Goal: Information Seeking & Learning: Get advice/opinions

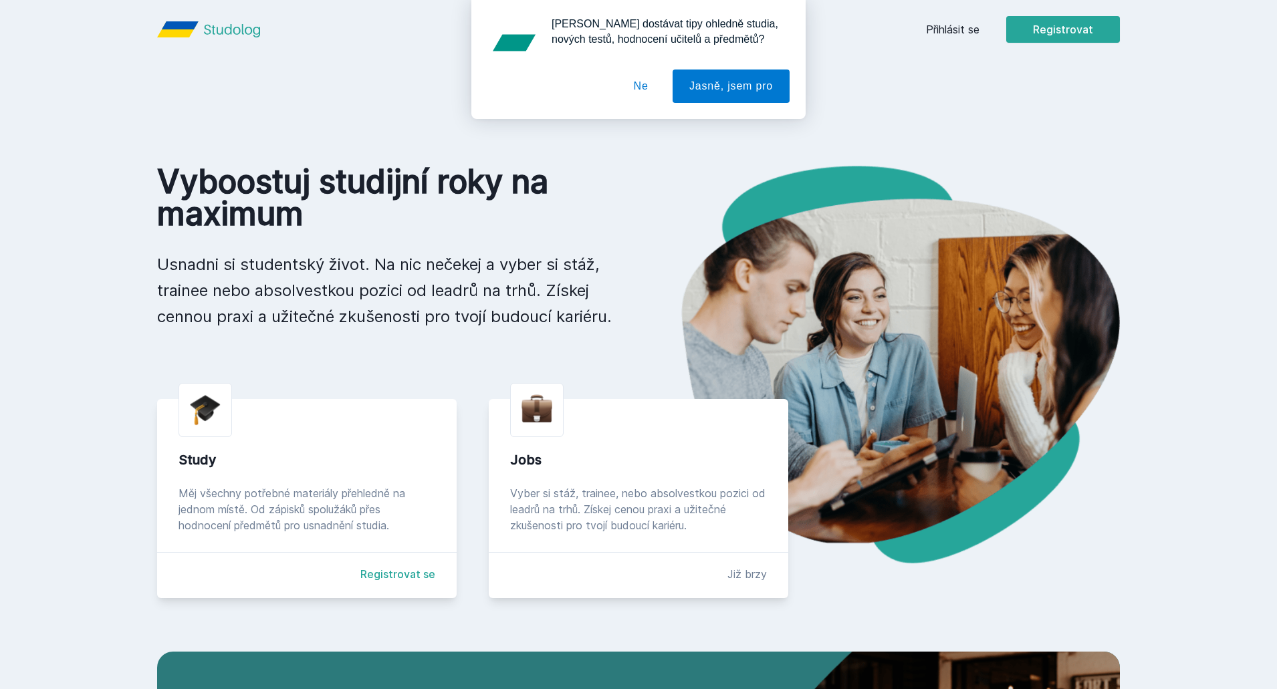
click at [637, 82] on button "Ne" at bounding box center [641, 86] width 48 height 33
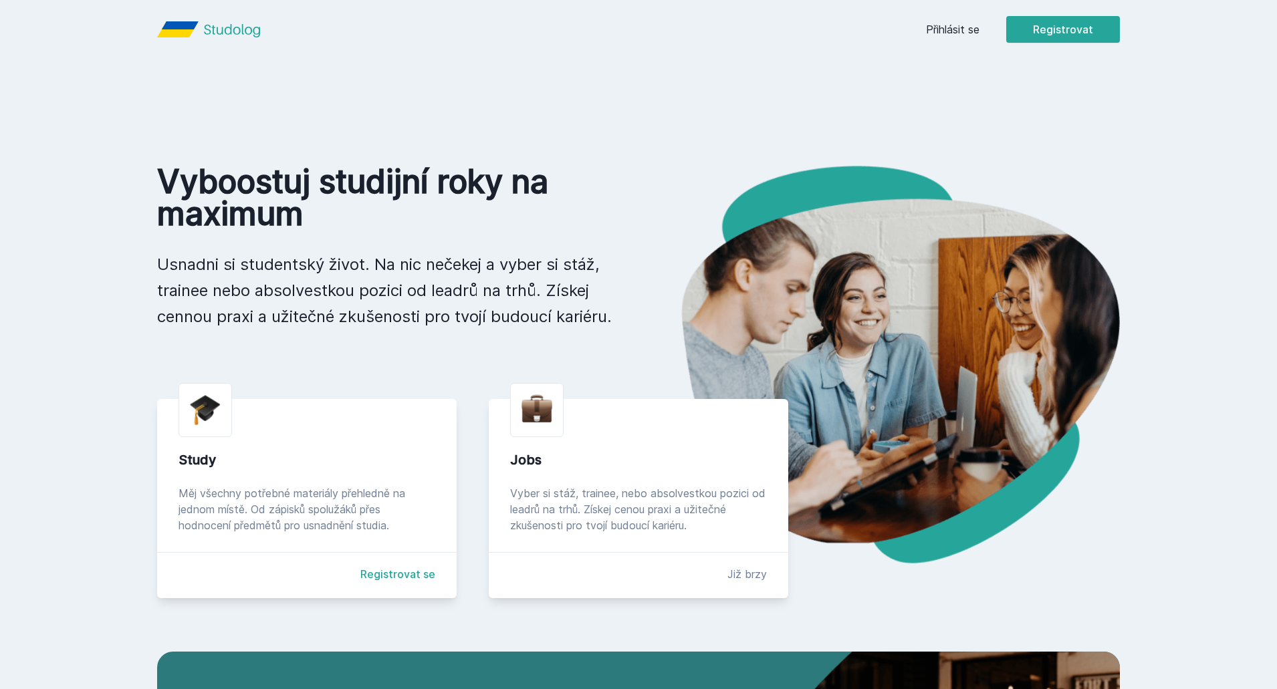
click at [958, 27] on link "Přihlásit se" at bounding box center [952, 29] width 53 height 16
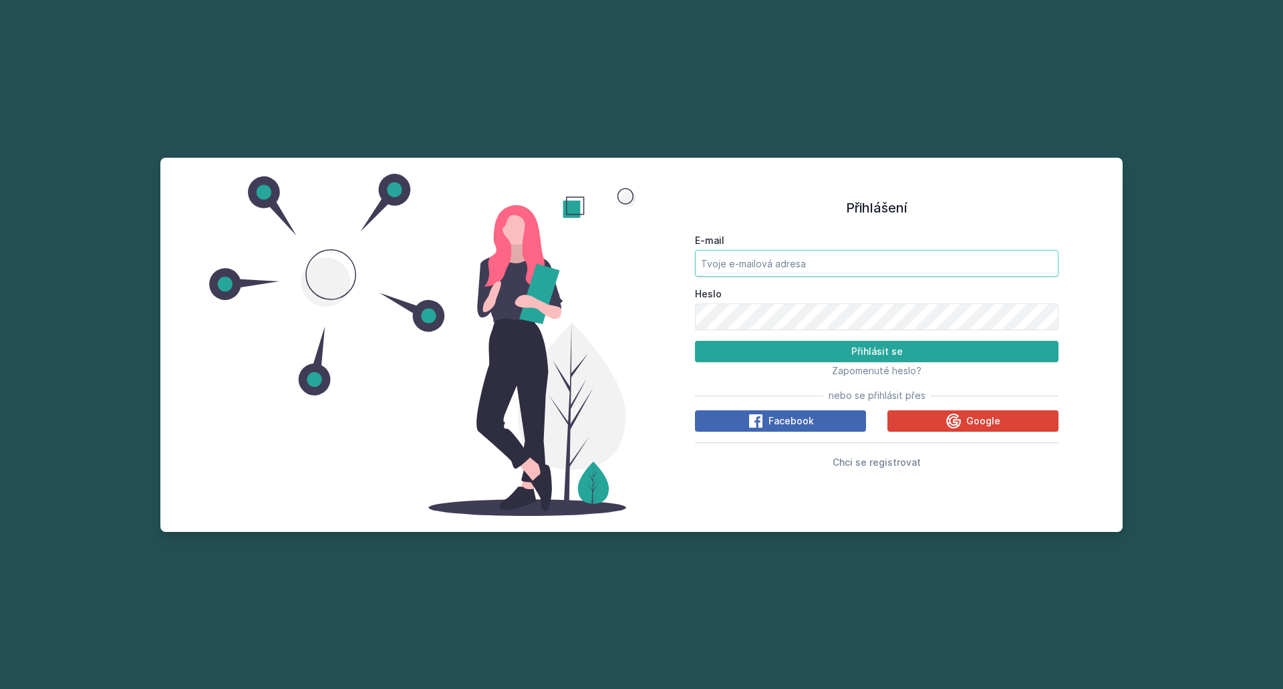
type input "[EMAIL_ADDRESS][DOMAIN_NAME]"
click at [820, 340] on form "E-mail [EMAIL_ADDRESS][DOMAIN_NAME] [PERSON_NAME] se" at bounding box center [877, 298] width 364 height 128
click at [820, 344] on button "Přihlásit se" at bounding box center [877, 351] width 364 height 21
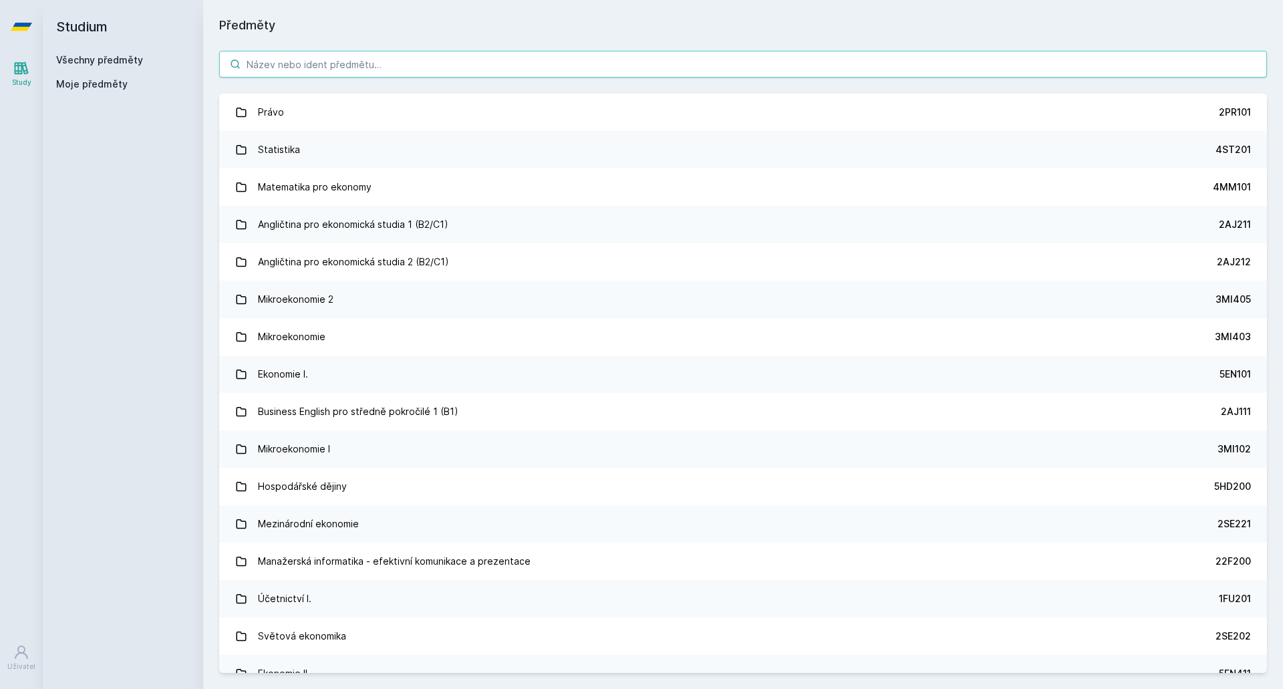
click at [376, 65] on input "search" at bounding box center [743, 64] width 1048 height 27
paste input "5PR407"
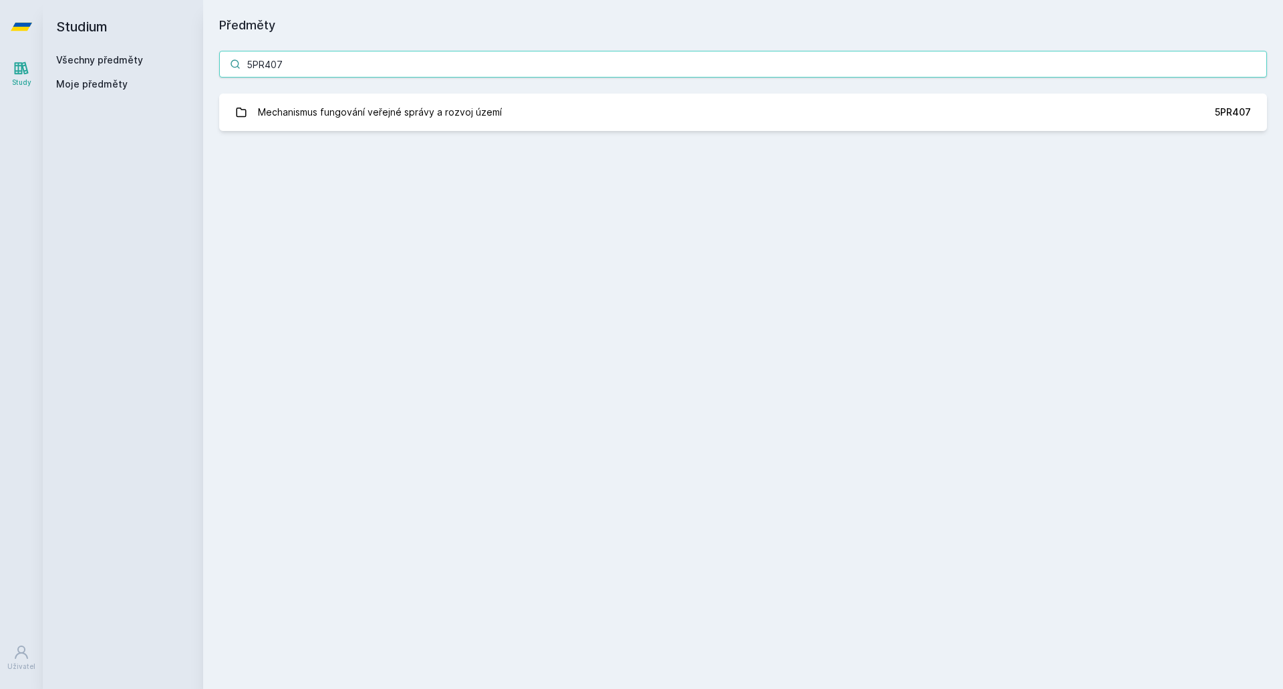
type input "5PR407"
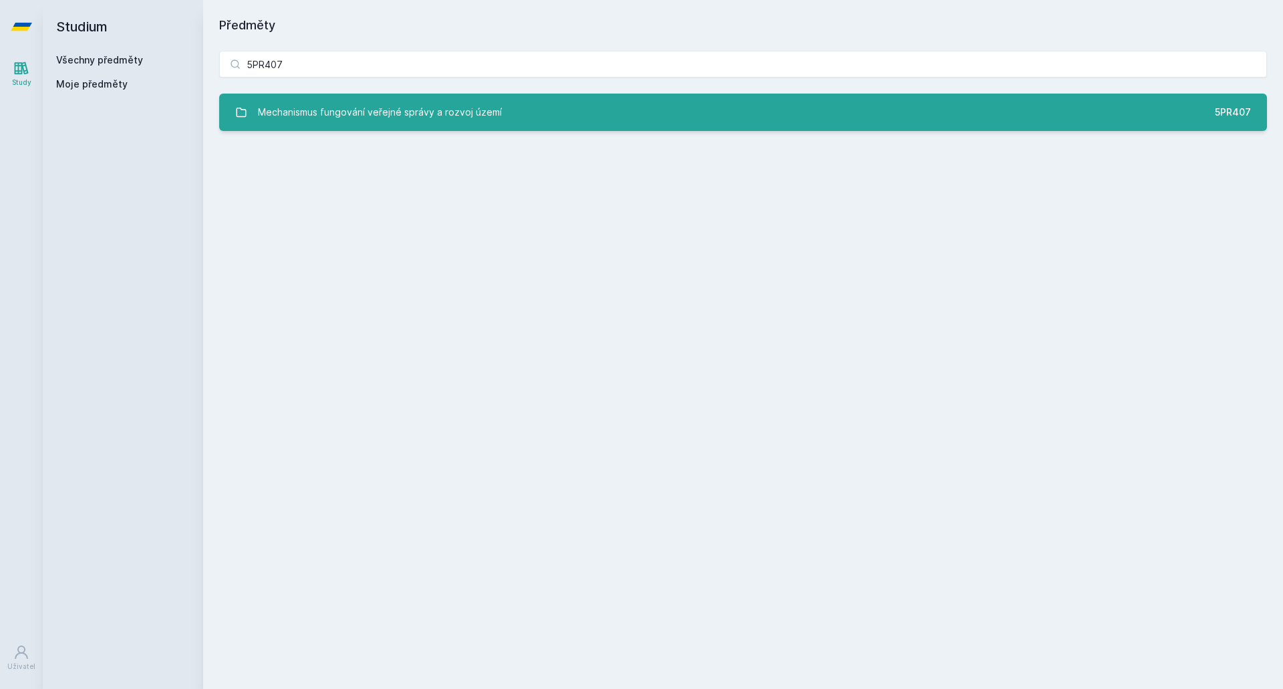
click at [416, 106] on div "Mechanismus fungování veřejné správy a rozvoj území" at bounding box center [380, 112] width 244 height 27
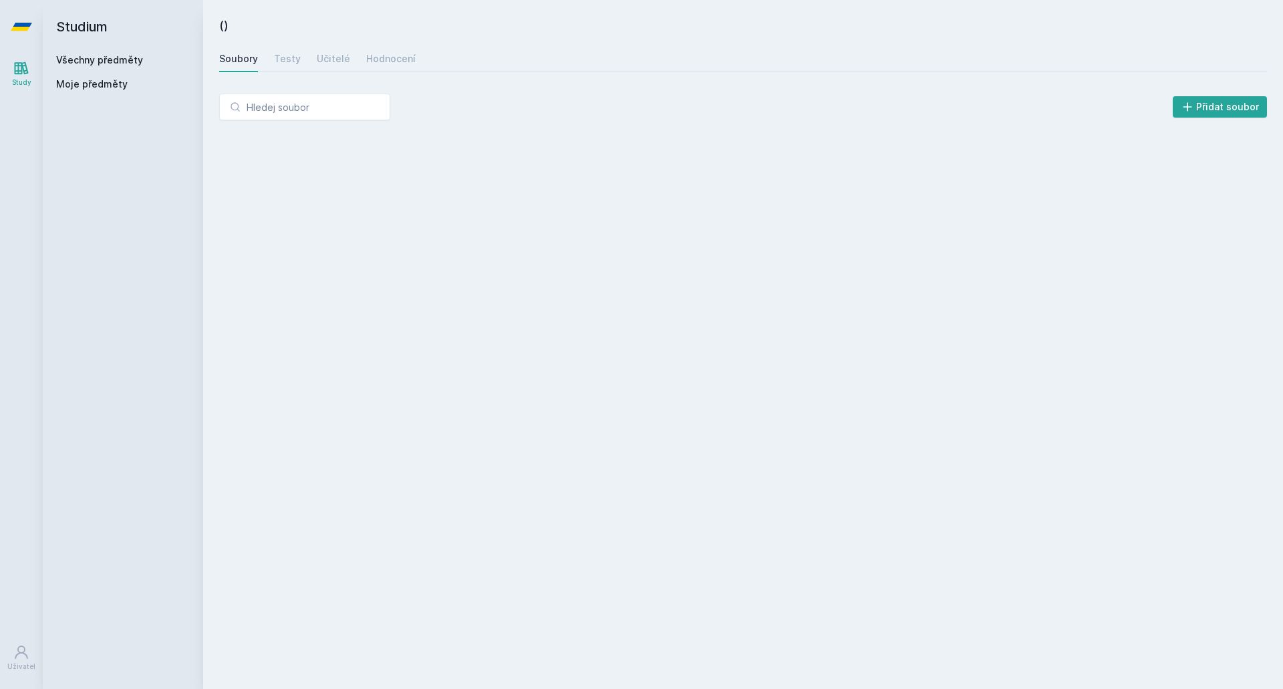
click at [267, 50] on div "Soubory Testy Učitelé Hodnocení" at bounding box center [743, 58] width 1048 height 27
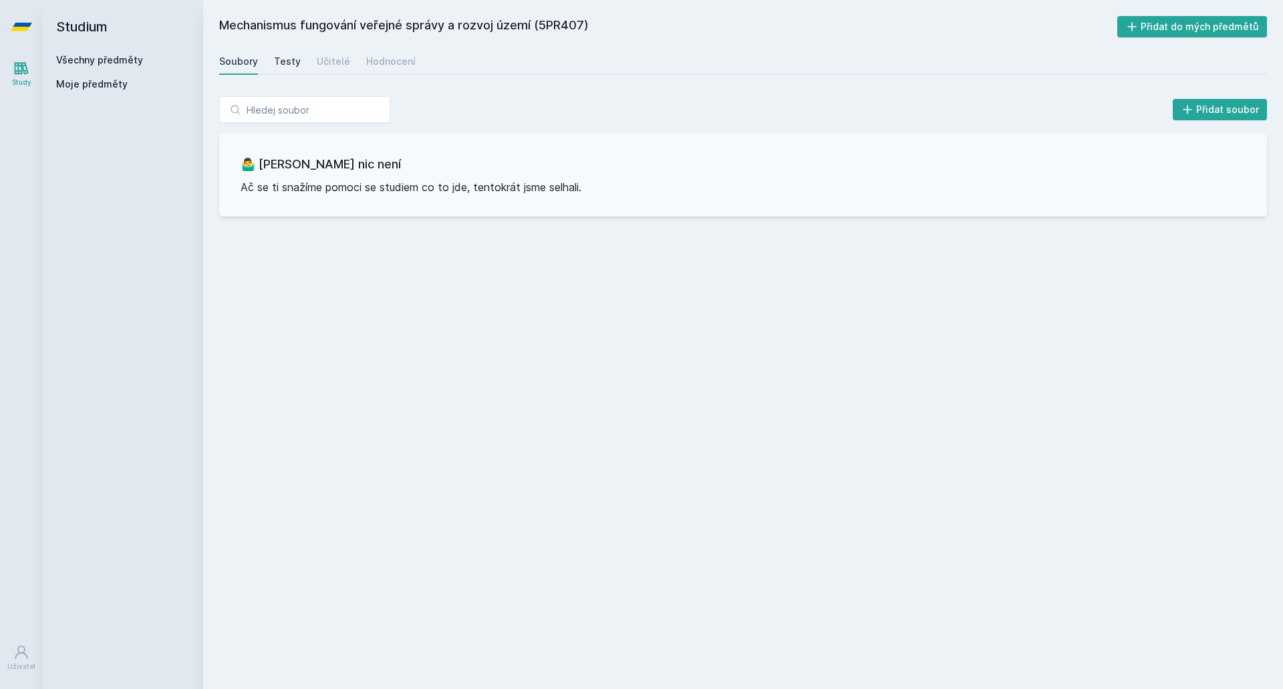
click at [280, 61] on div "Testy" at bounding box center [287, 61] width 27 height 13
click at [333, 60] on div "Učitelé" at bounding box center [333, 61] width 33 height 13
click at [377, 61] on div "Hodnocení" at bounding box center [390, 61] width 49 height 13
click at [231, 60] on div "Soubory" at bounding box center [238, 61] width 39 height 13
click at [71, 63] on link "Všechny předměty" at bounding box center [99, 59] width 87 height 11
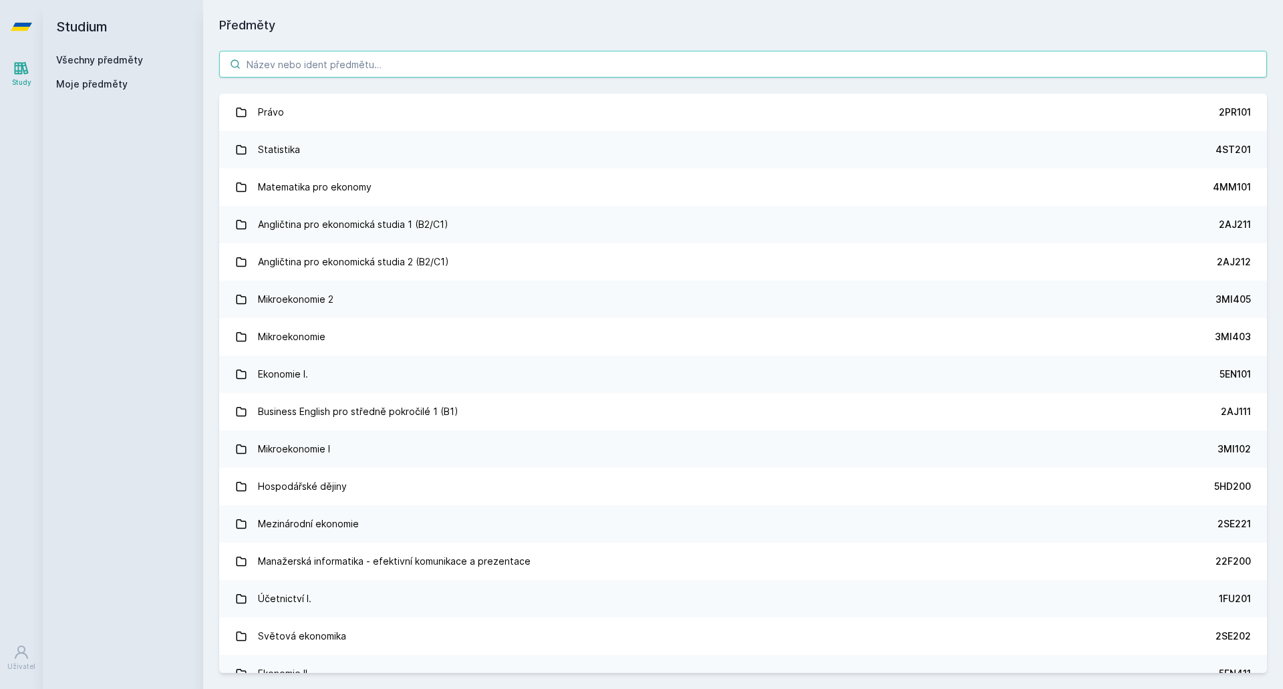
click at [315, 57] on input "search" at bounding box center [743, 64] width 1048 height 27
paste input "Mechanismus fungování veřejné správy a rozvoj území"
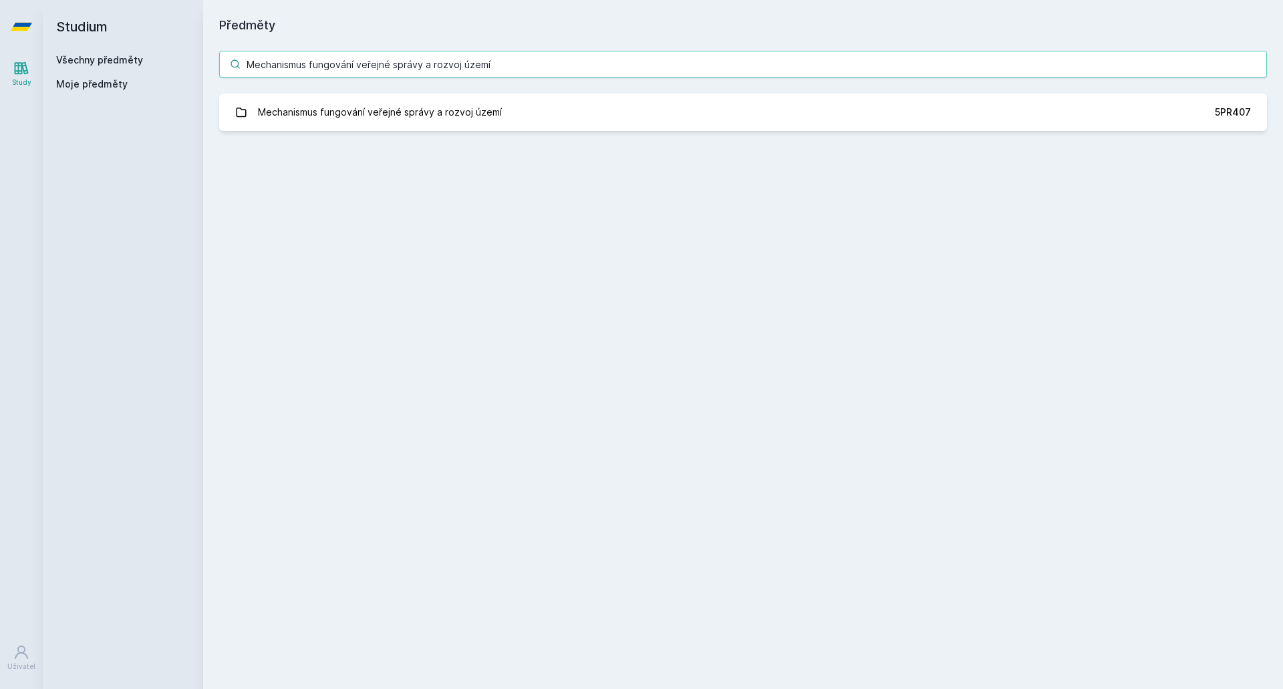
click at [283, 60] on input "Mechanismus fungování veřejné správy a rozvoj území" at bounding box center [743, 64] width 1048 height 27
paste input "5RE444"
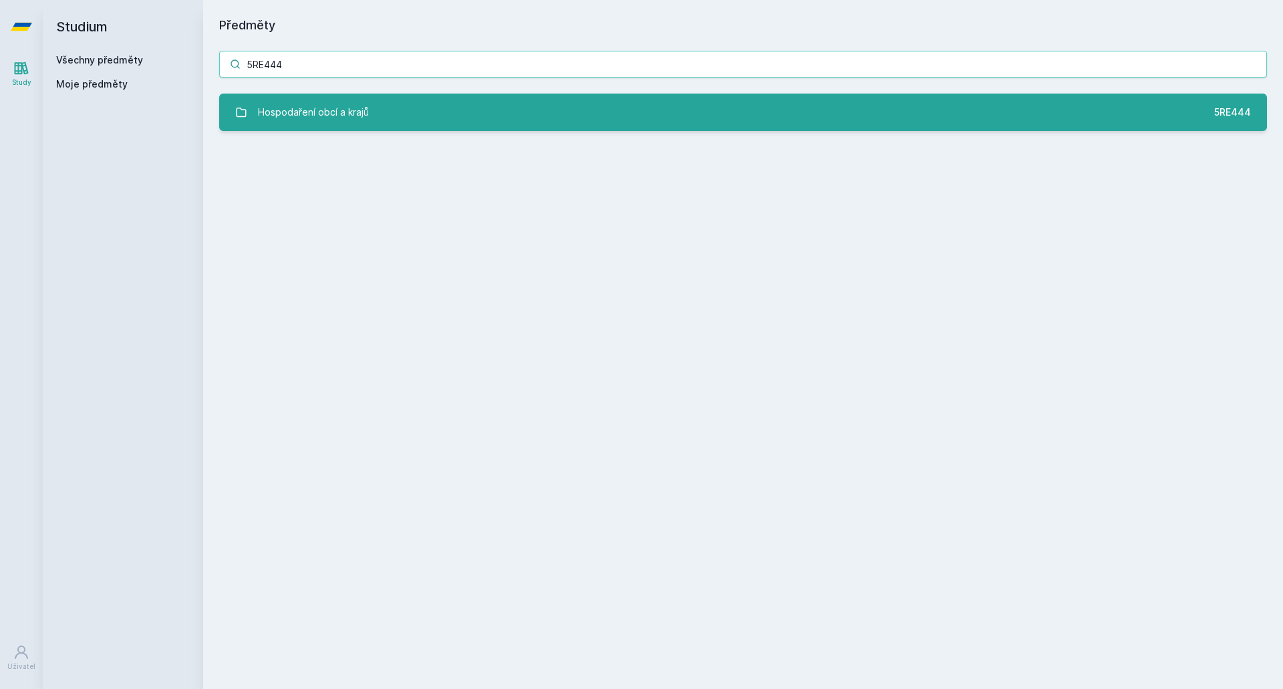
type input "5RE444"
click at [327, 108] on div "Hospodaření obcí a krajů" at bounding box center [313, 112] width 111 height 27
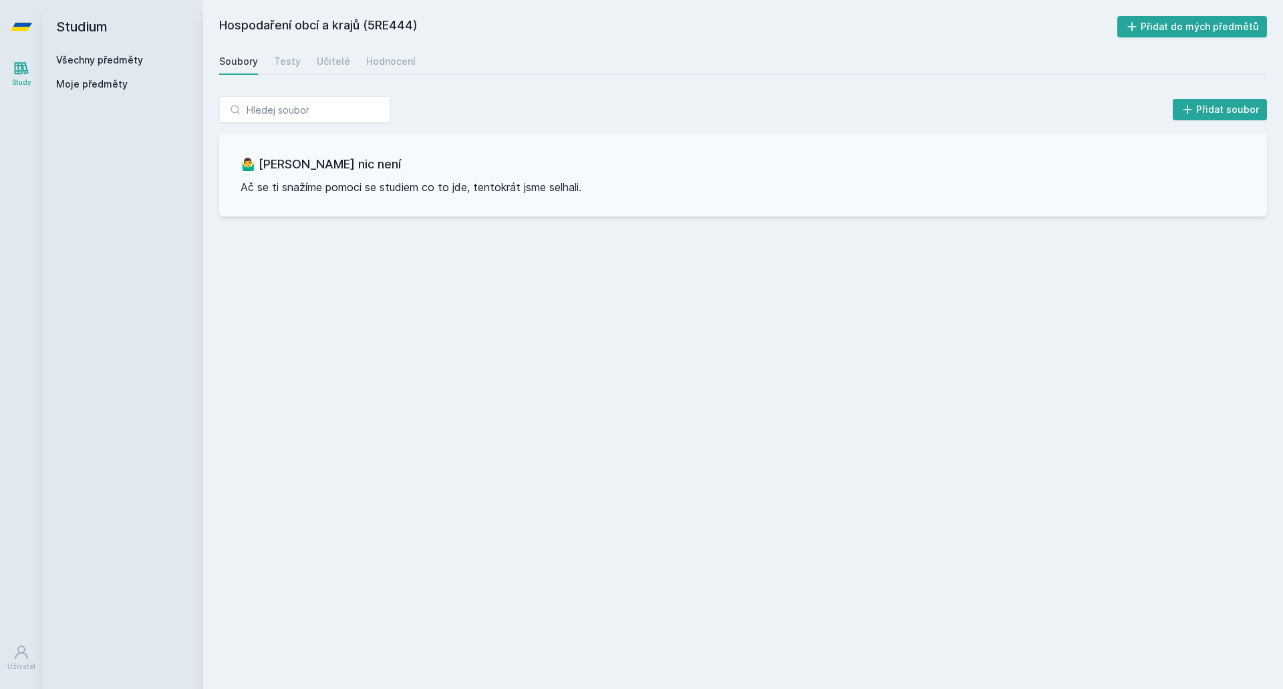
click at [272, 58] on div "Soubory Testy Učitelé Hodnocení" at bounding box center [743, 61] width 1048 height 27
click at [289, 63] on div "Testy" at bounding box center [287, 61] width 27 height 13
drag, startPoint x: 318, startPoint y: 59, endPoint x: 330, endPoint y: 63, distance: 13.3
click at [318, 59] on div "Učitelé" at bounding box center [333, 61] width 33 height 13
click at [375, 61] on div "Hodnocení" at bounding box center [390, 61] width 49 height 13
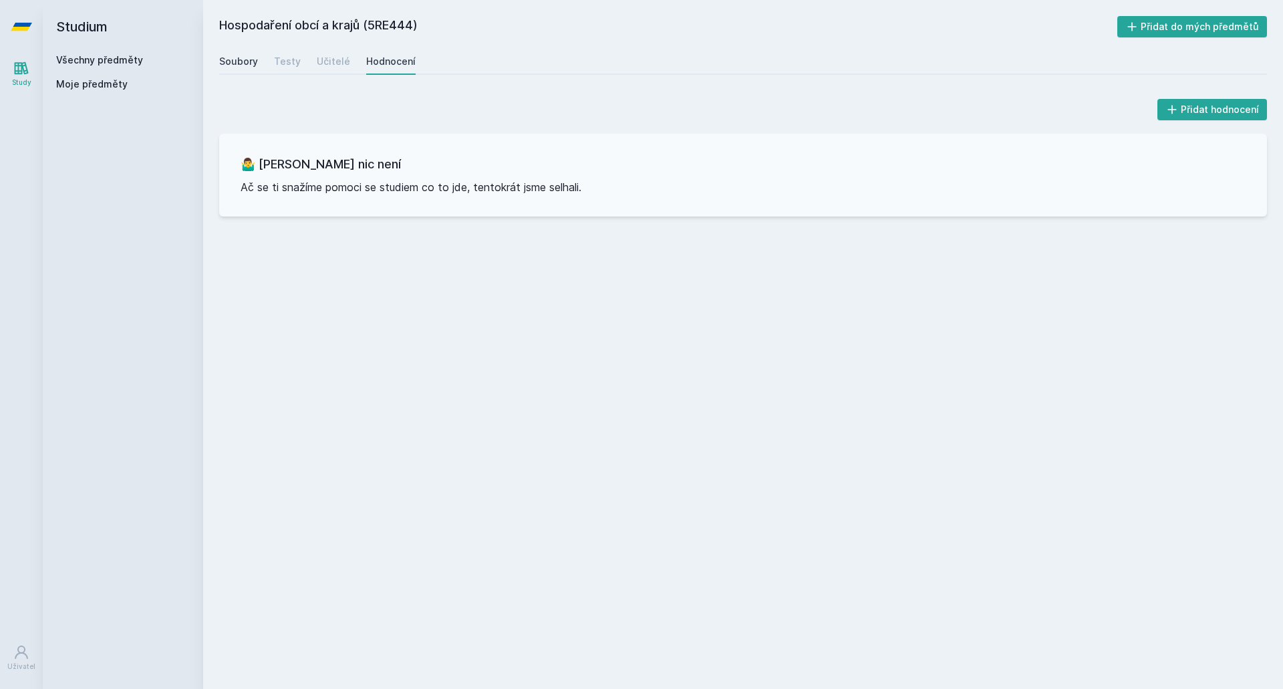
click at [235, 63] on div "Soubory" at bounding box center [238, 61] width 39 height 13
click at [84, 54] on link "Všechny předměty" at bounding box center [99, 59] width 87 height 11
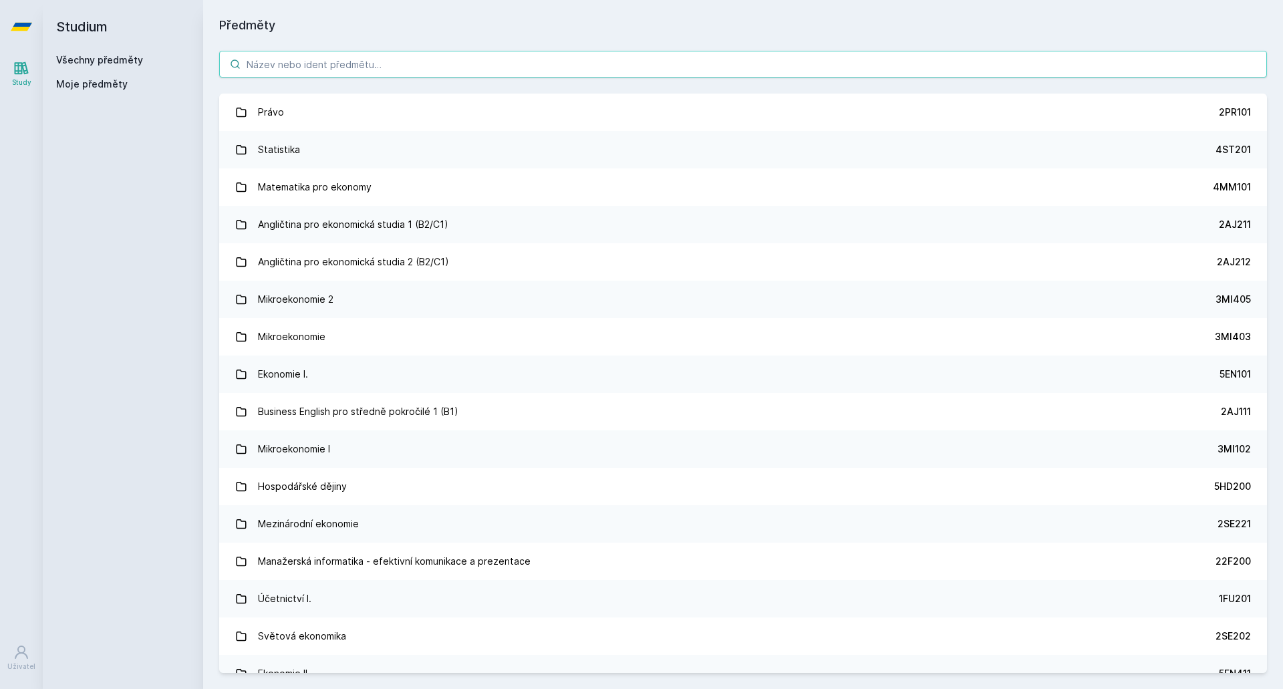
click at [426, 62] on input "search" at bounding box center [743, 64] width 1048 height 27
paste input "5EN403"
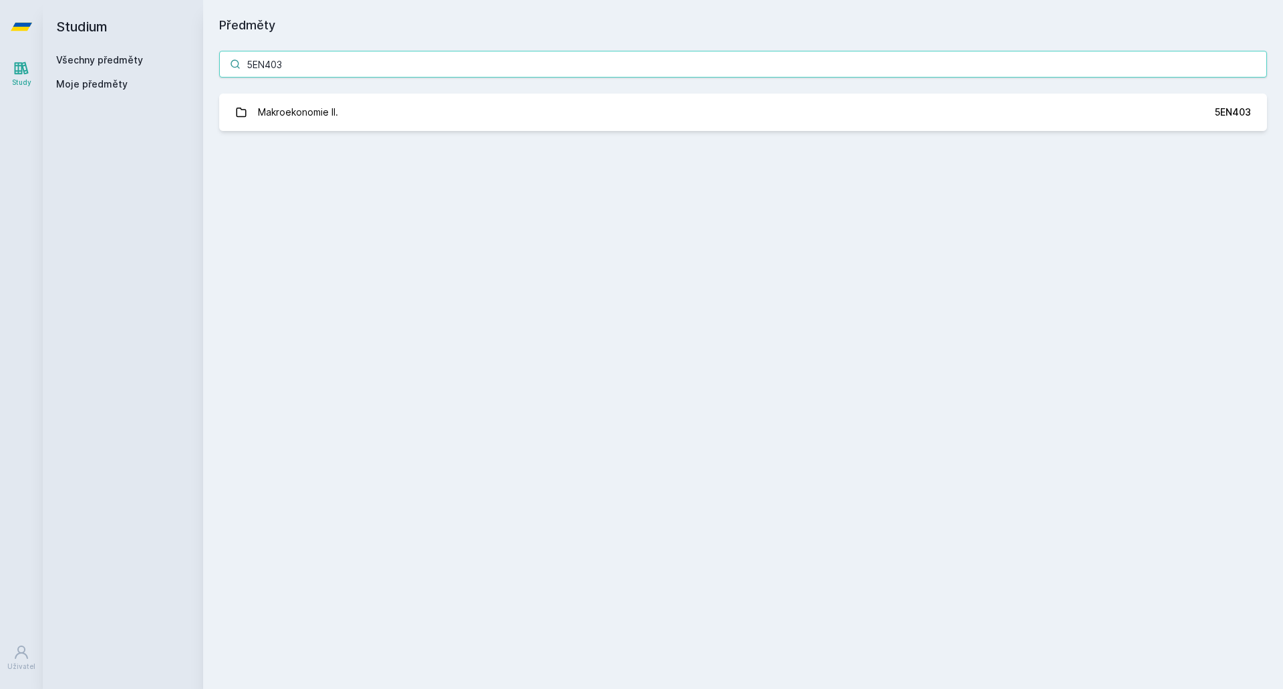
type input "5EN403"
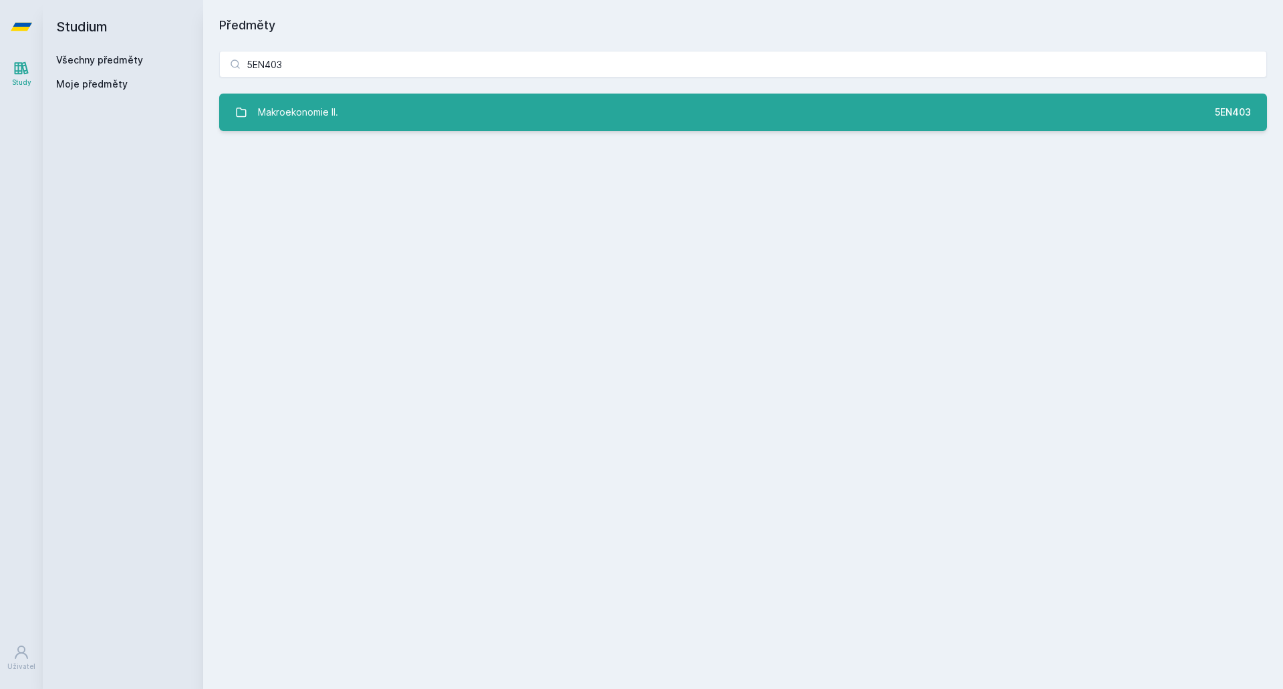
click at [418, 105] on link "Makroekonomie II. 5EN403" at bounding box center [743, 112] width 1048 height 37
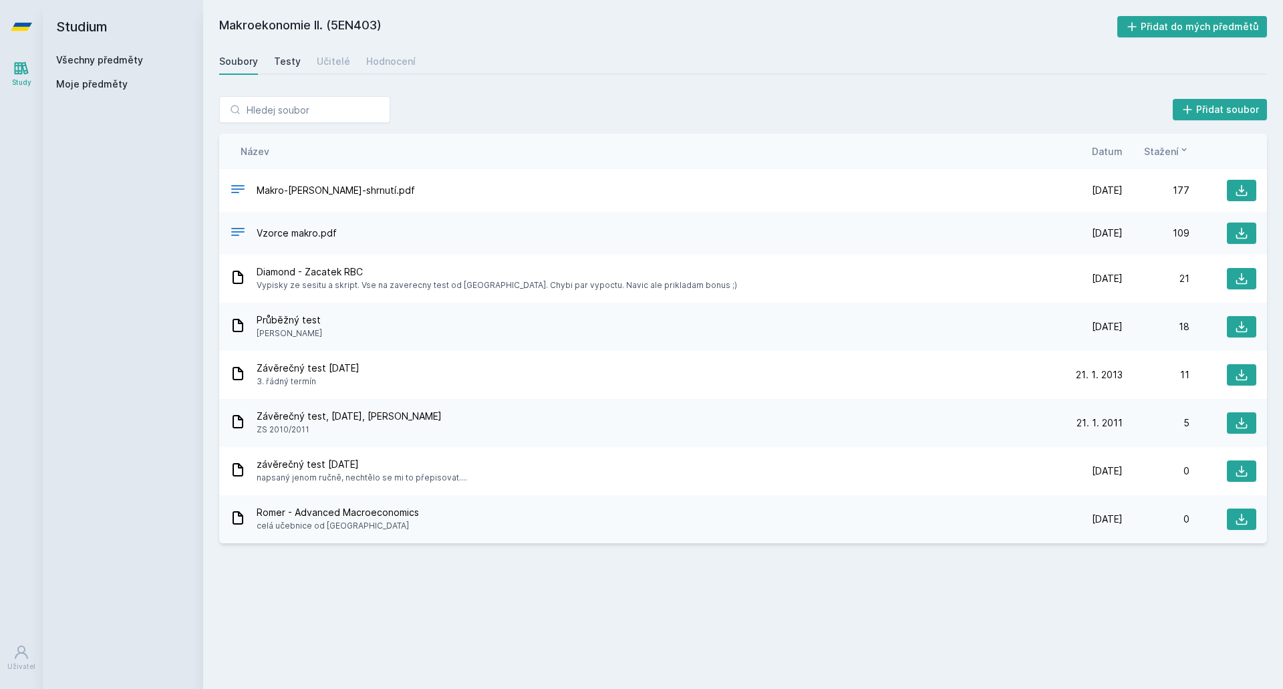
click at [287, 59] on div "Testy" at bounding box center [287, 61] width 27 height 13
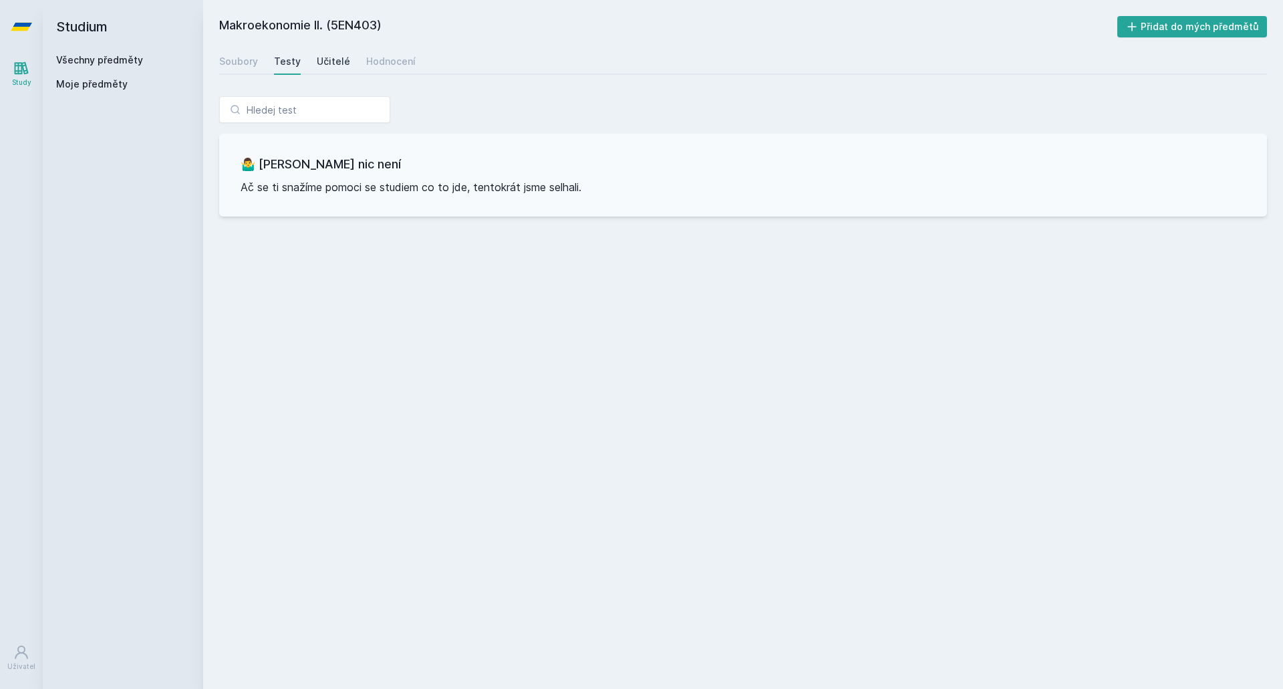
click at [339, 65] on div "Učitelé" at bounding box center [333, 61] width 33 height 13
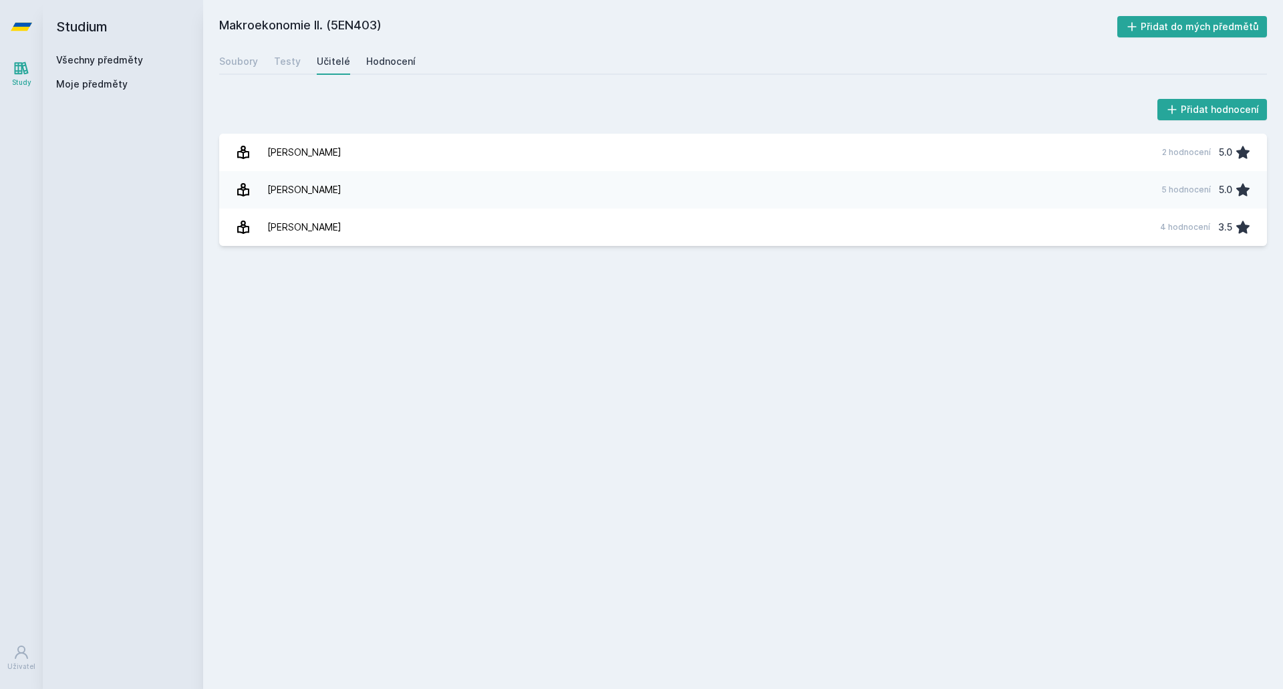
click at [381, 63] on div "Hodnocení" at bounding box center [390, 61] width 49 height 13
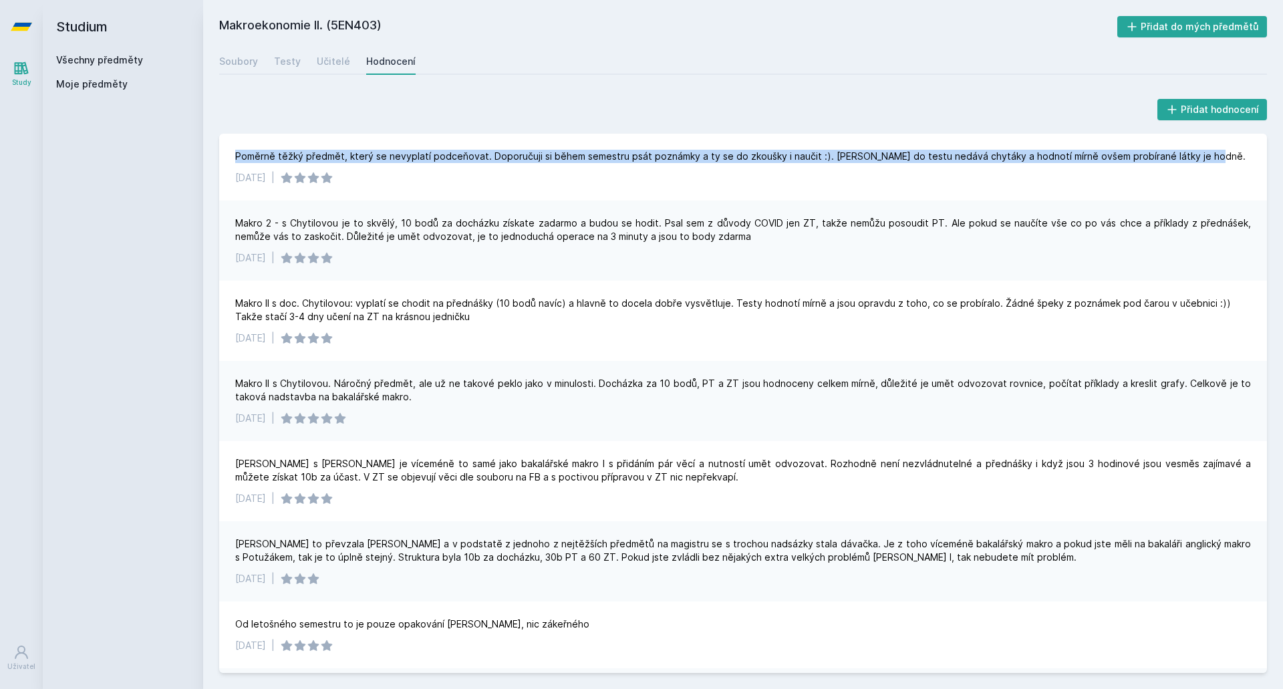
drag, startPoint x: 233, startPoint y: 150, endPoint x: 1264, endPoint y: 162, distance: 1030.8
click at [1264, 162] on div "Poměrně těžký předmět, který se nevyplatí podceňovat. Doporučuji si během semes…" at bounding box center [743, 403] width 1048 height 539
click at [869, 158] on div "Poměrně těžký předmět, který se nevyplatí podceňovat. Doporučuji si během semes…" at bounding box center [740, 156] width 1011 height 13
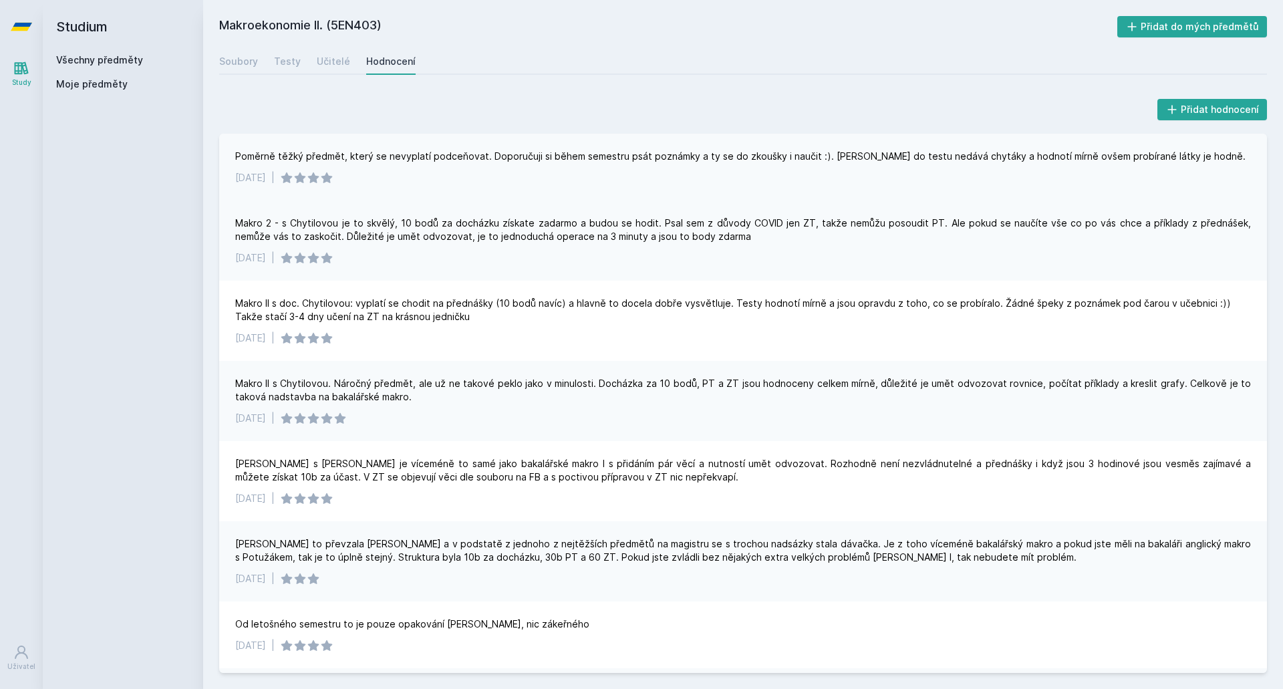
drag, startPoint x: 460, startPoint y: 381, endPoint x: 464, endPoint y: 158, distance: 222.6
click at [104, 58] on link "Všechny předměty" at bounding box center [99, 59] width 87 height 11
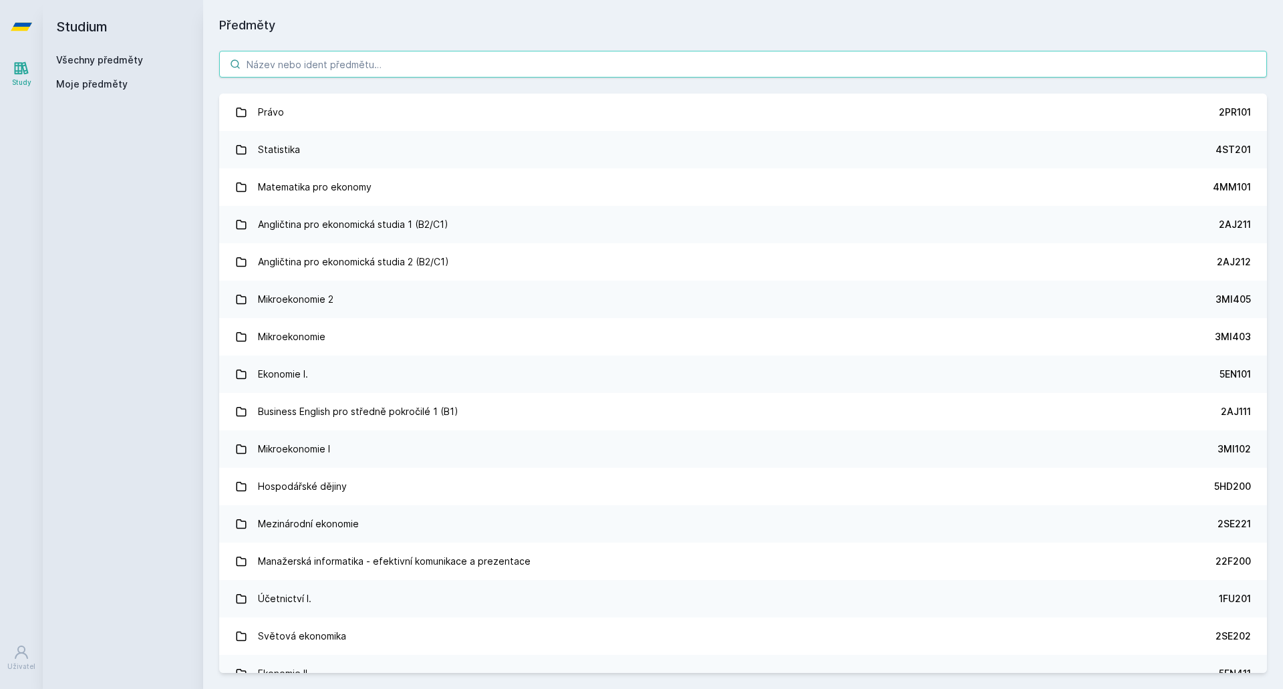
click at [348, 68] on input "search" at bounding box center [743, 64] width 1048 height 27
paste input "5HP343"
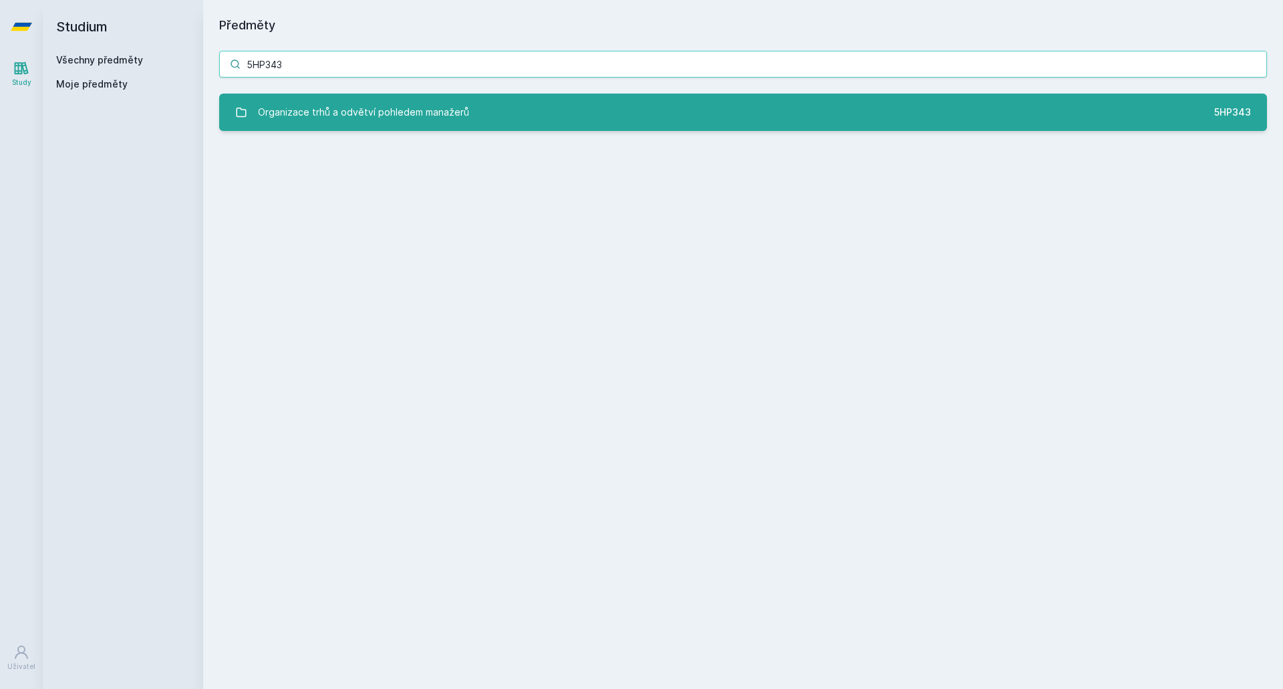
type input "5HP343"
click at [358, 106] on div "Organizace trhů a odvětví pohledem manažerů" at bounding box center [363, 112] width 211 height 27
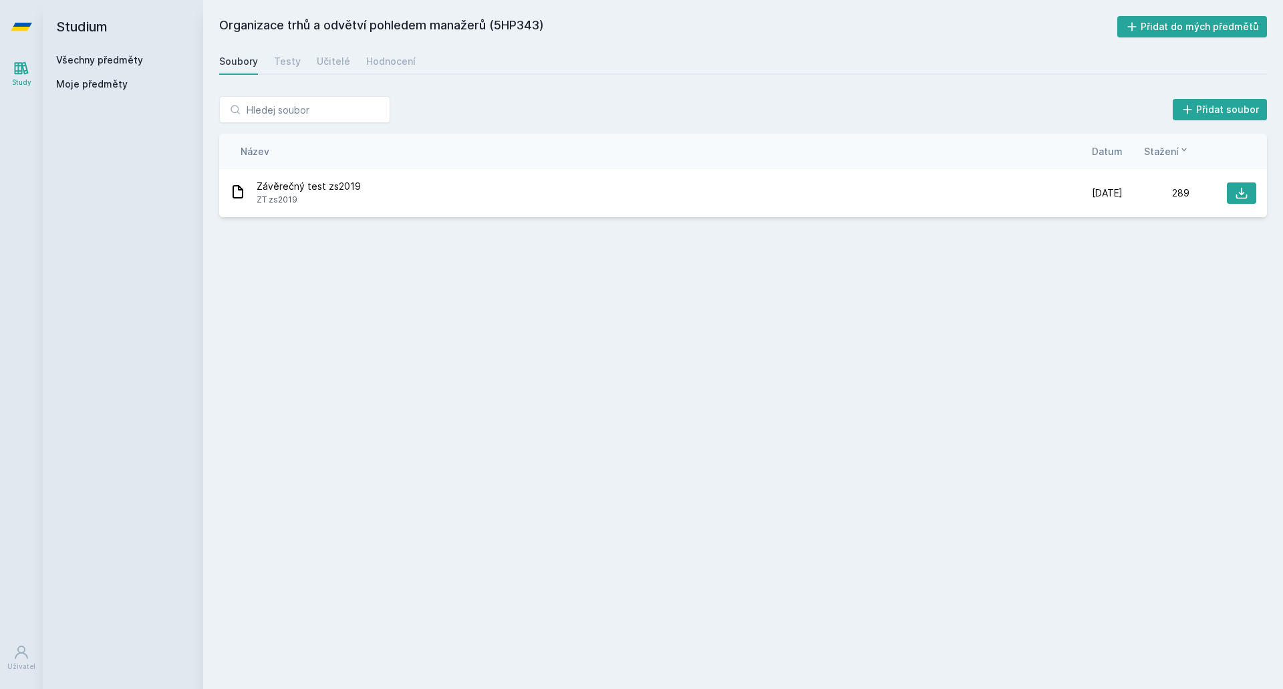
click at [303, 59] on div "Soubory Testy Učitelé Hodnocení" at bounding box center [743, 61] width 1048 height 27
click at [291, 63] on div "Testy" at bounding box center [287, 61] width 27 height 13
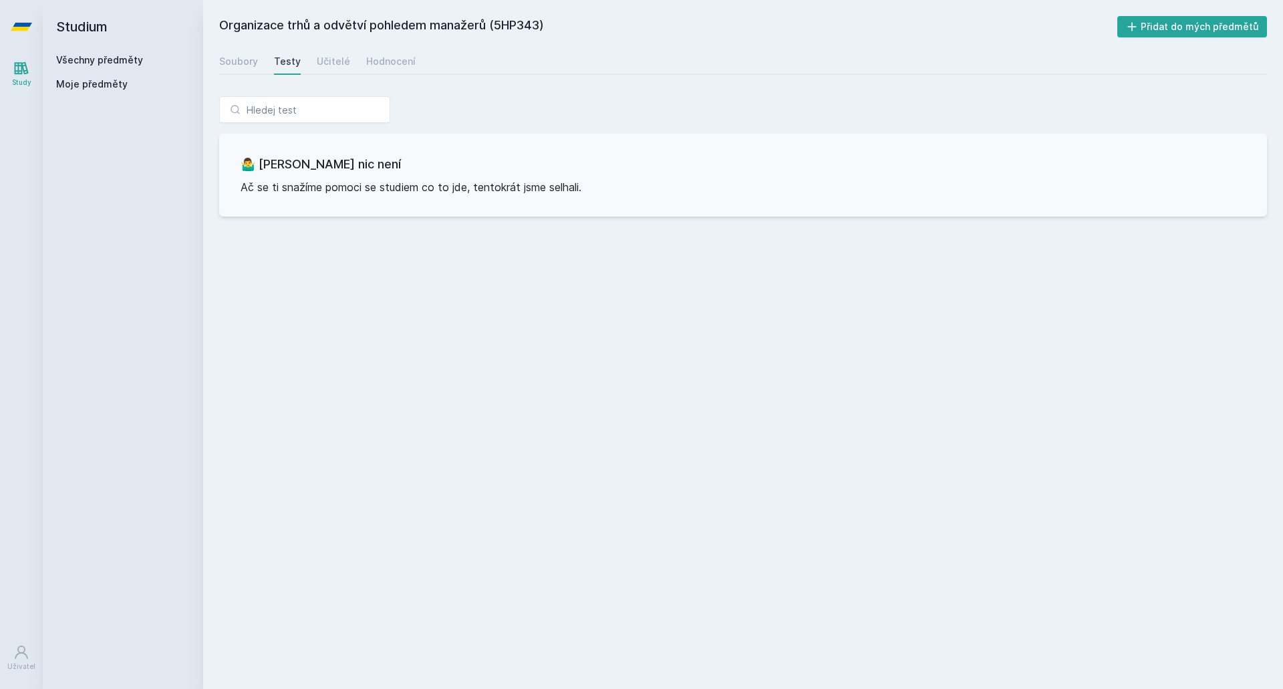
click at [313, 61] on div "Soubory Testy Učitelé Hodnocení" at bounding box center [743, 61] width 1048 height 27
click at [336, 62] on div "Učitelé" at bounding box center [333, 61] width 33 height 13
click at [392, 60] on div "Hodnocení" at bounding box center [390, 61] width 49 height 13
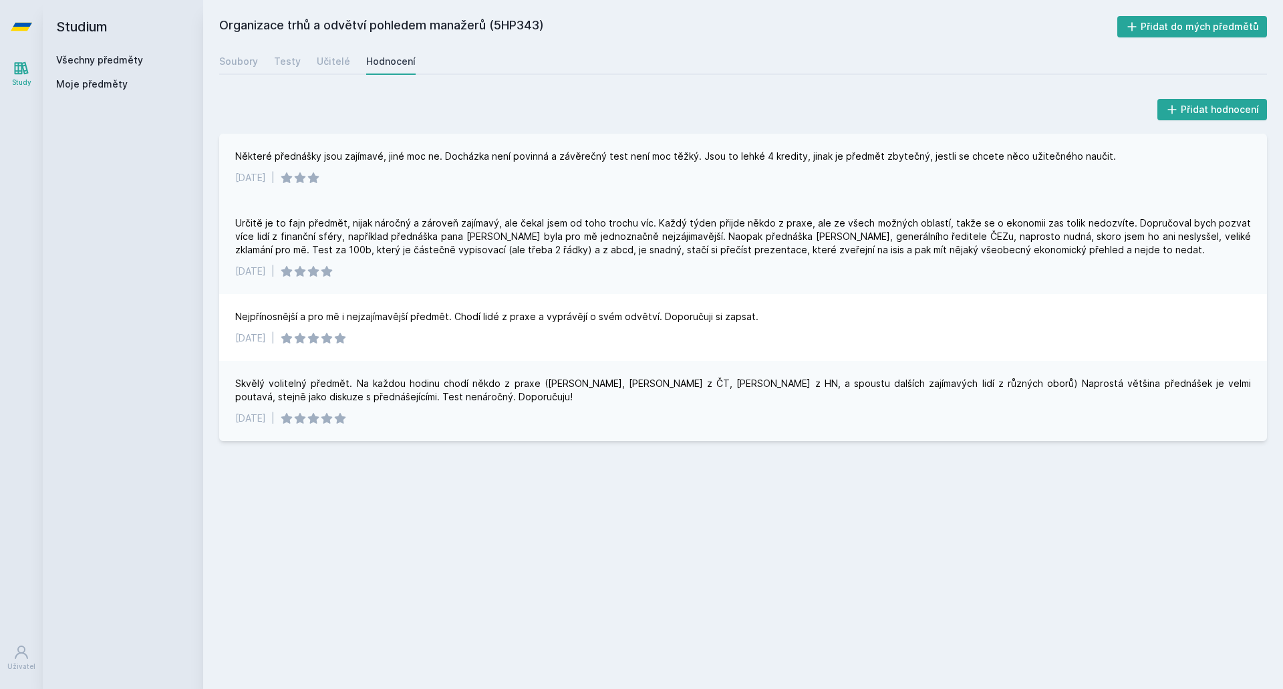
drag, startPoint x: 243, startPoint y: 157, endPoint x: 1123, endPoint y: 148, distance: 880.4
click at [1123, 148] on div "Některé přednášky jsou zajímavé, jiné moc ne. Docházka není povinná a závěrečný…" at bounding box center [743, 167] width 1048 height 67
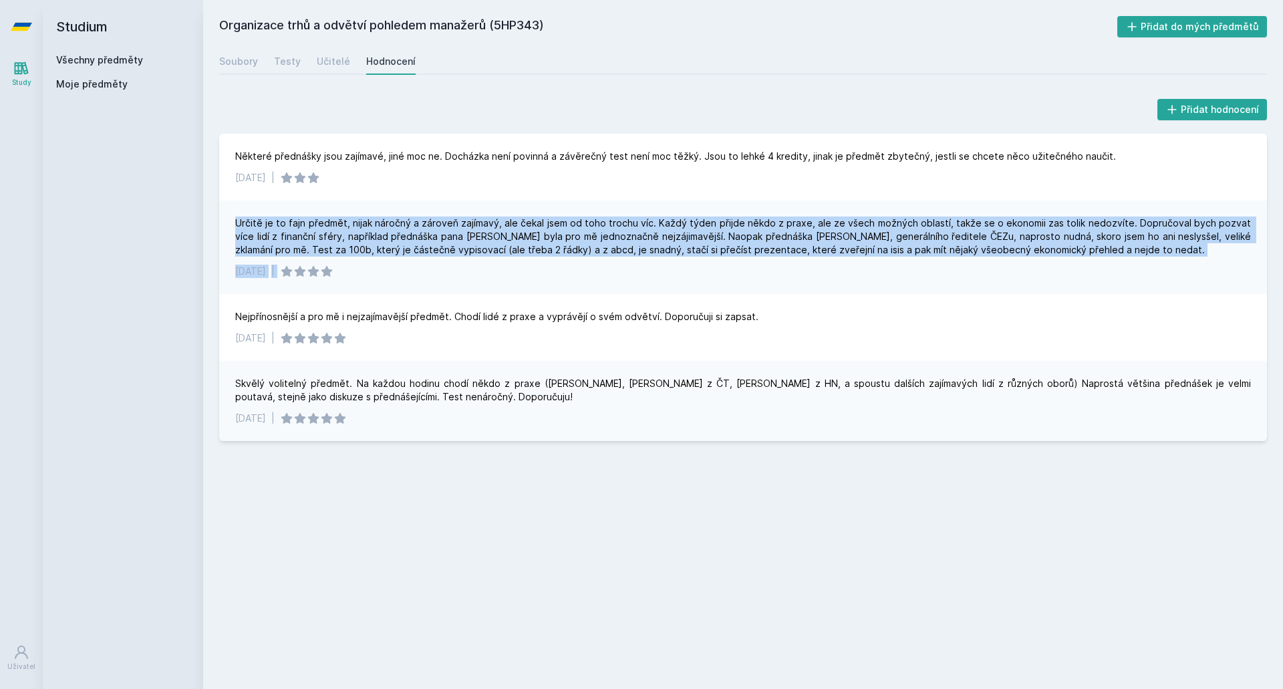
drag, startPoint x: 235, startPoint y: 219, endPoint x: 1047, endPoint y: 267, distance: 813.6
click at [1046, 267] on div "Určitě je to fajn předmět, nijak náročný a zároveň zajímavý, ale čekal jsem od …" at bounding box center [743, 248] width 1048 height 94
click at [1049, 265] on div "[DATE] |" at bounding box center [743, 271] width 1016 height 13
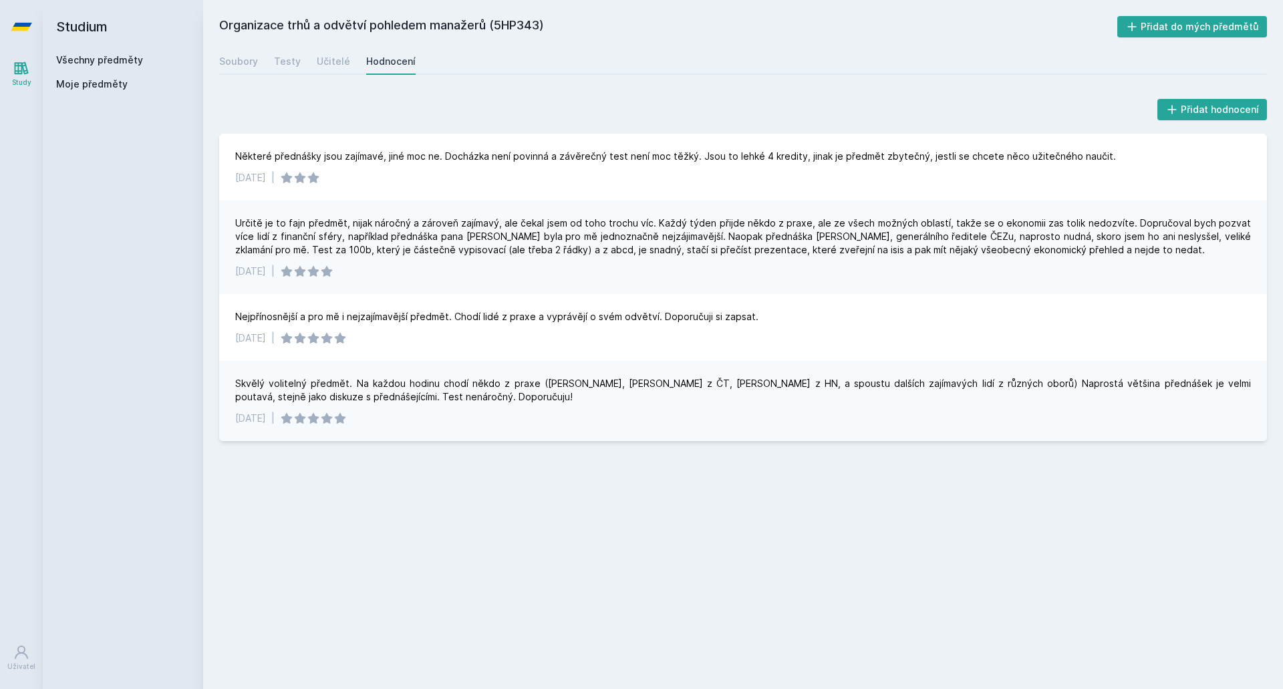
drag, startPoint x: 785, startPoint y: 290, endPoint x: 293, endPoint y: 263, distance: 492.7
click at [295, 269] on div "Určitě je to fajn předmět, nijak náročný a zároveň zajímavý, ale čekal jsem od …" at bounding box center [743, 248] width 1048 height 94
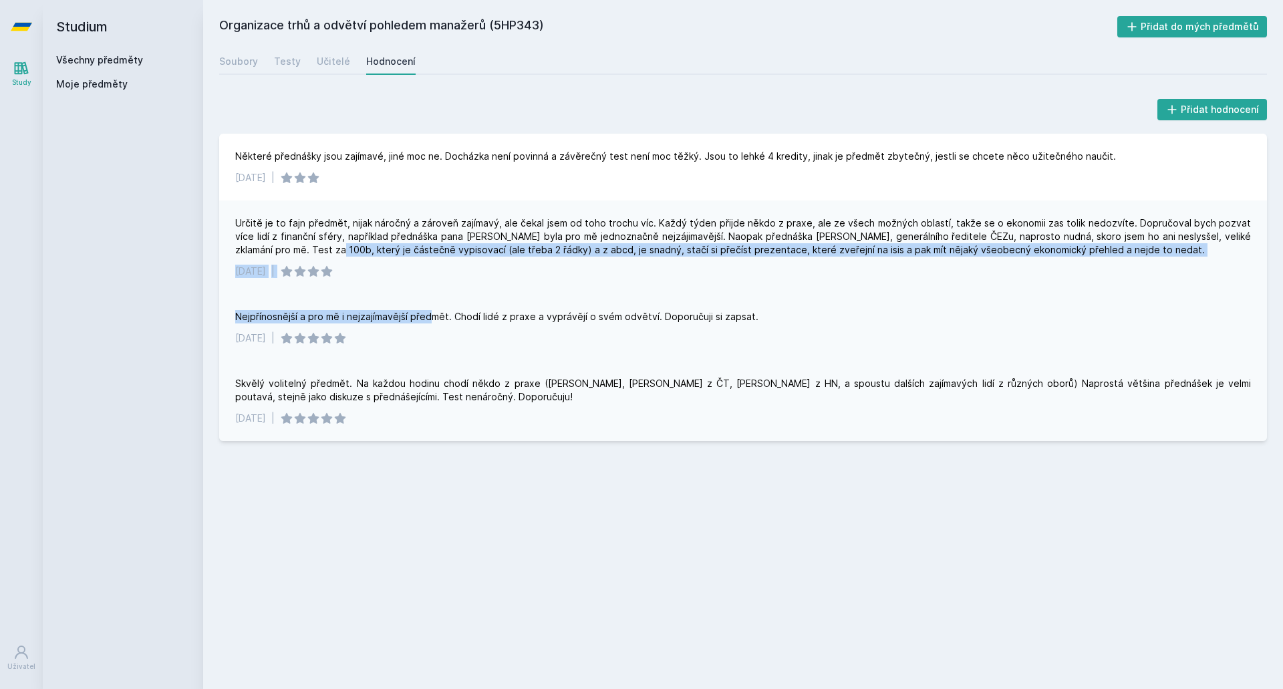
drag, startPoint x: 291, startPoint y: 249, endPoint x: 432, endPoint y: 307, distance: 152.8
click at [432, 308] on div "Některé přednášky jsou zajímavé, jiné moc ne. Docházka není povinná a závěrečný…" at bounding box center [743, 287] width 1048 height 307
click at [438, 292] on div "Určitě je to fajn předmět, nijak náročný a zároveň zajímavý, ale čekal jsem od …" at bounding box center [743, 248] width 1048 height 94
click at [392, 269] on div "[DATE] |" at bounding box center [743, 271] width 1016 height 13
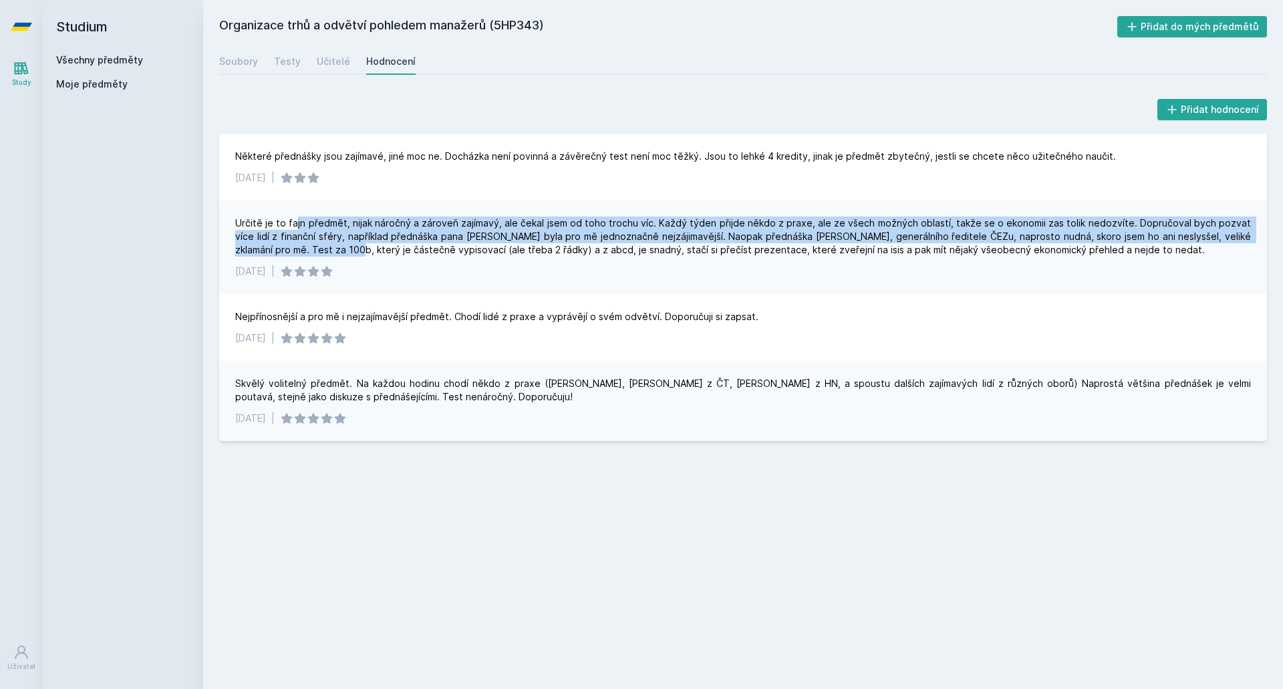
drag, startPoint x: 293, startPoint y: 218, endPoint x: 299, endPoint y: 241, distance: 24.0
click at [302, 243] on div "Určitě je to fajn předmět, nijak náročný a zároveň zajímavý, ale čekal jsem od …" at bounding box center [743, 237] width 1016 height 40
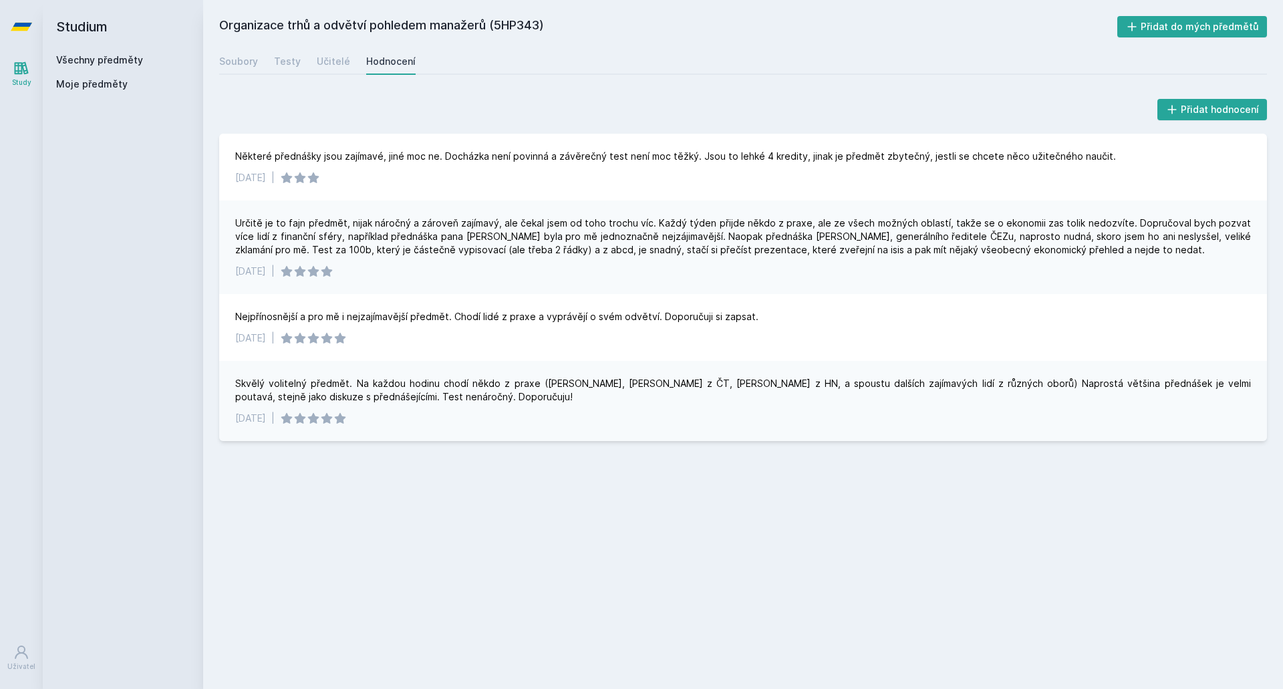
click at [233, 219] on div "Určitě je to fajn předmět, nijak náročný a zároveň zajímavý, ale čekal jsem od …" at bounding box center [743, 248] width 1048 height 94
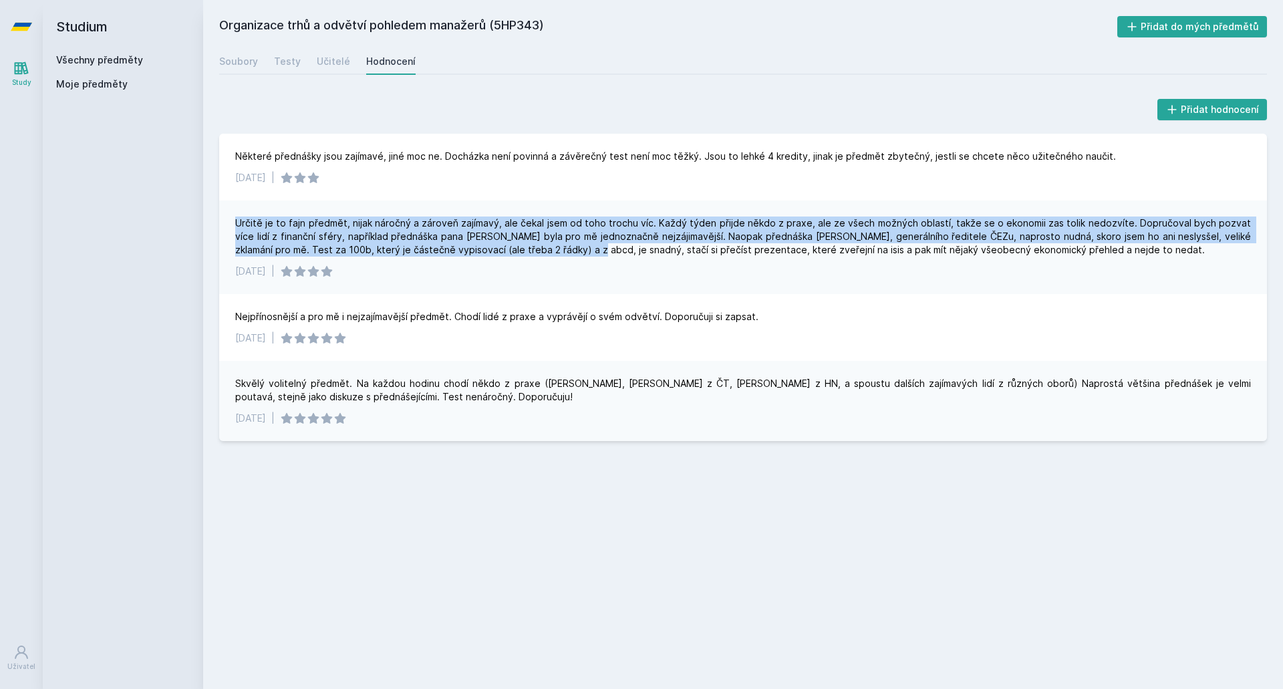
drag, startPoint x: 223, startPoint y: 211, endPoint x: 546, endPoint y: 254, distance: 326.4
click at [546, 254] on div "Určitě je to fajn předmět, nijak náročný a zároveň zajímavý, ale čekal jsem od …" at bounding box center [743, 248] width 1048 height 94
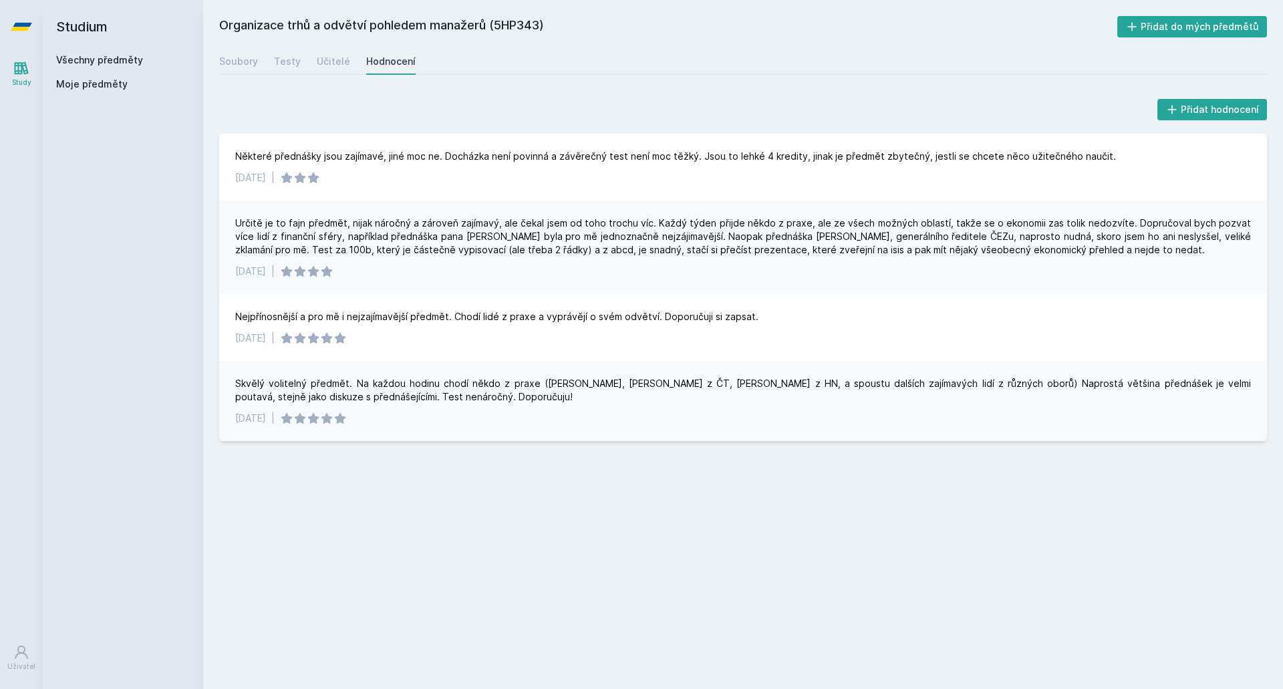
click at [1031, 255] on div "Určitě je to fajn předmět, nijak náročný a zároveň zajímavý, ale čekal jsem od …" at bounding box center [743, 237] width 1016 height 40
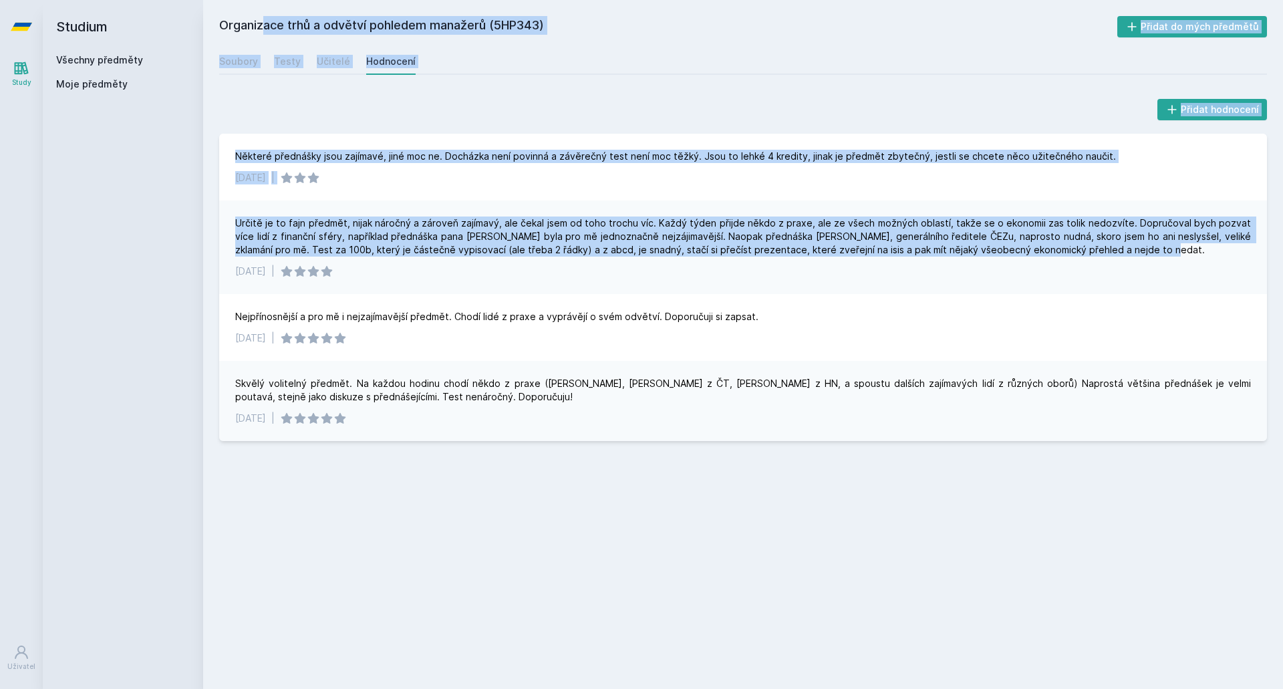
drag, startPoint x: 1140, startPoint y: 249, endPoint x: 200, endPoint y: 227, distance: 940.8
click at [200, 227] on div "Studium Všechny předměty Moje předměty Organizace trhů a odvětví pohledem manaž…" at bounding box center [663, 344] width 1241 height 689
click at [219, 230] on div "Přidat hodnocení Některé přednášky jsou zajímavé, jiné moc ne. Docházka není po…" at bounding box center [743, 268] width 1080 height 377
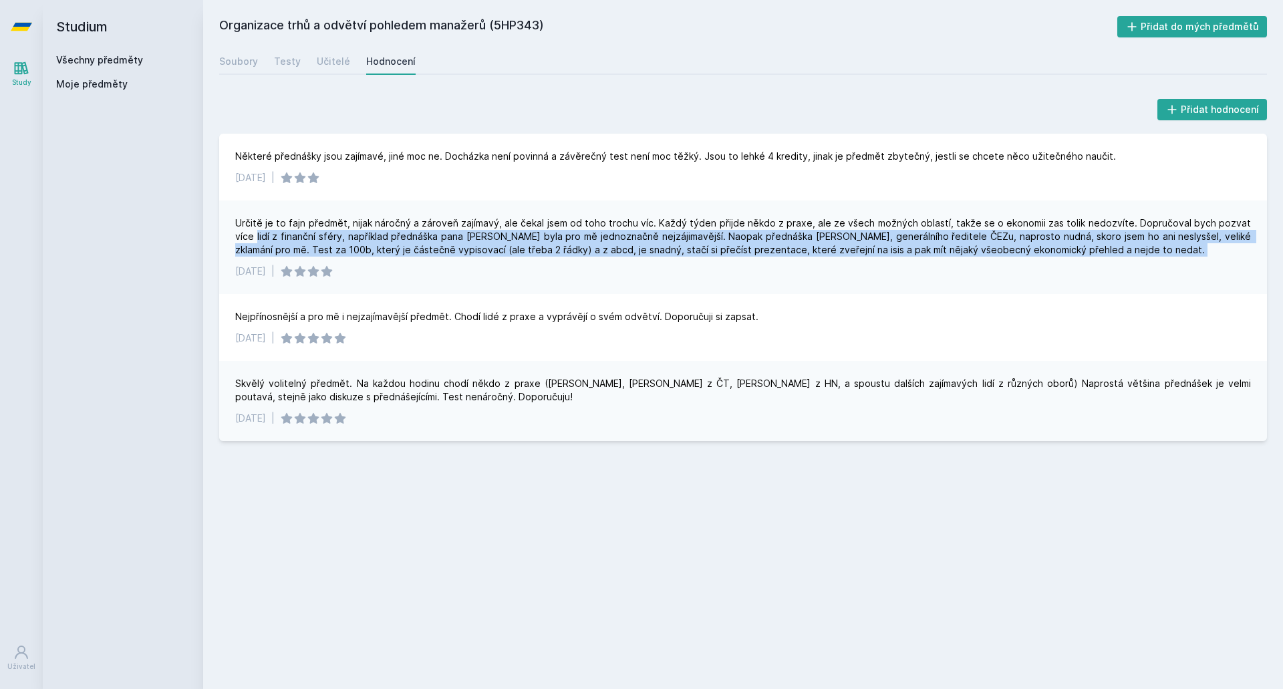
drag, startPoint x: 219, startPoint y: 231, endPoint x: 1270, endPoint y: 252, distance: 1051.7
click at [1270, 252] on div "Přidat hodnocení Některé přednášky jsou zajímavé, jiné moc ne. Docházka není po…" at bounding box center [743, 268] width 1080 height 377
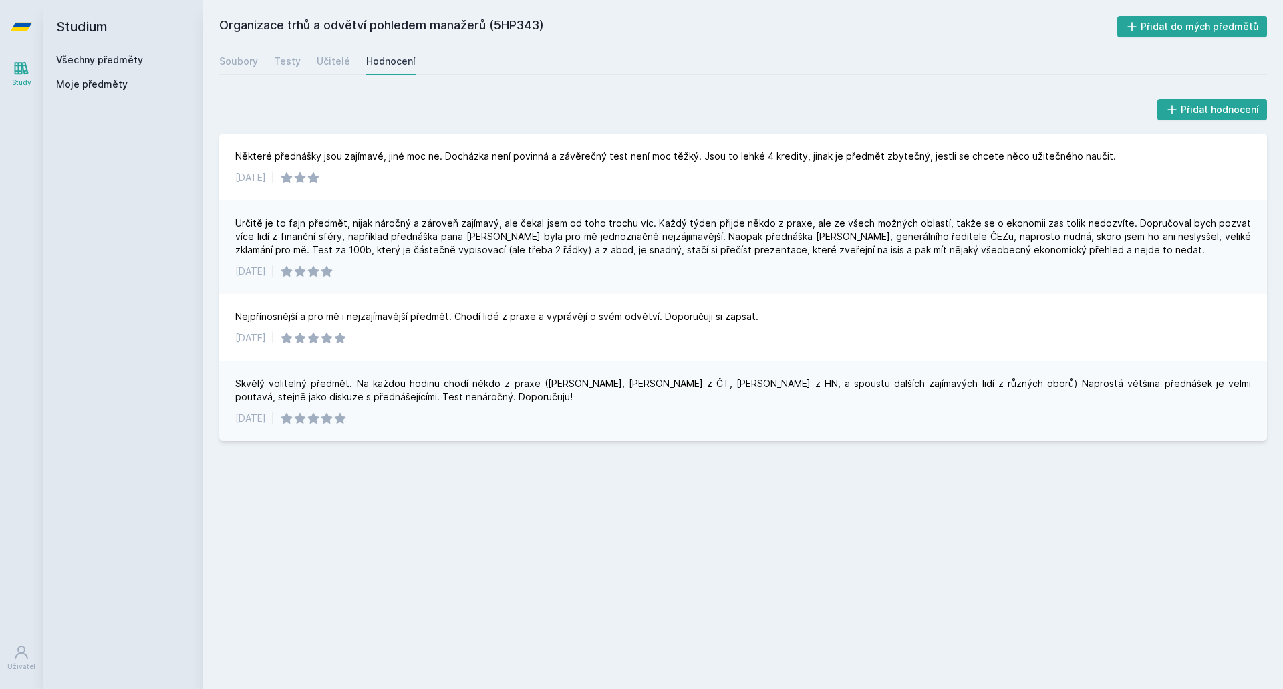
click at [1129, 264] on div "Určitě je to fajn předmět, nijak náročný a zároveň zajímavý, ale čekal jsem od …" at bounding box center [743, 248] width 1048 height 94
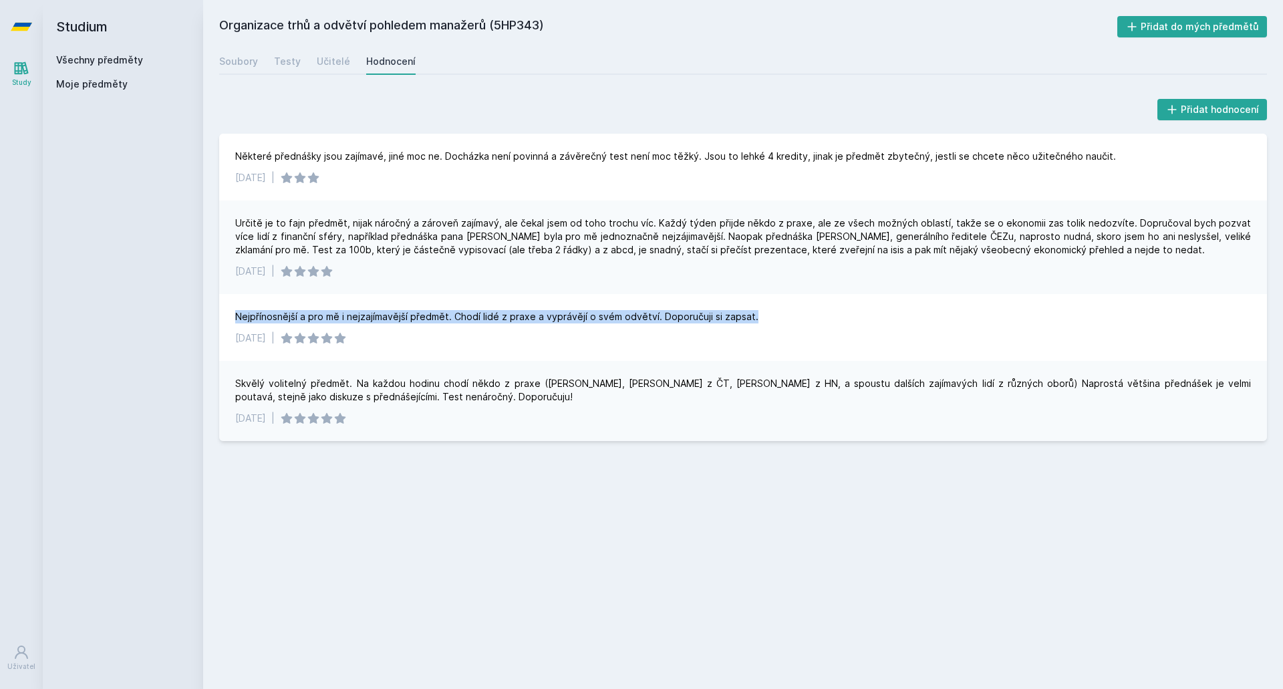
drag, startPoint x: 749, startPoint y: 314, endPoint x: 211, endPoint y: 314, distance: 538.8
click at [211, 314] on div "Přidat hodnocení Některé přednášky jsou zajímavé, jiné moc ne. Docházka není po…" at bounding box center [743, 268] width 1080 height 377
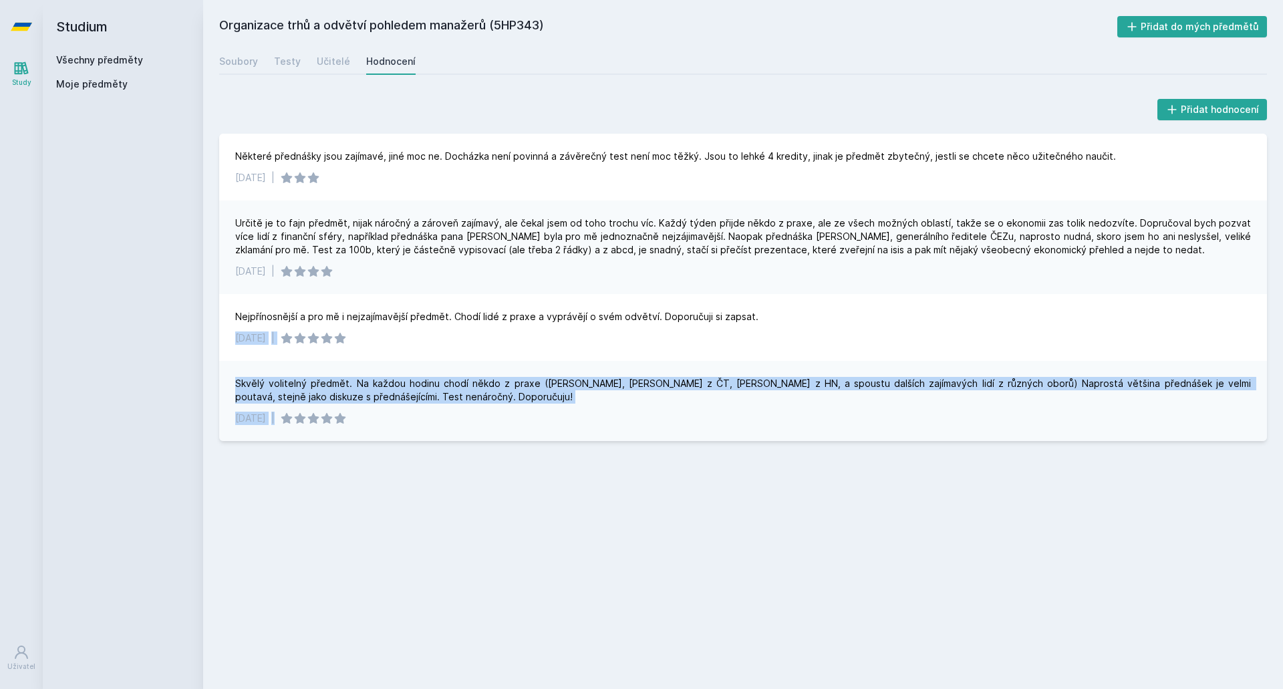
drag, startPoint x: 224, startPoint y: 360, endPoint x: 562, endPoint y: 416, distance: 342.9
click at [559, 416] on div "Některé přednášky jsou zajímavé, jiné moc ne. Docházka není povinná a závěrečný…" at bounding box center [743, 287] width 1048 height 307
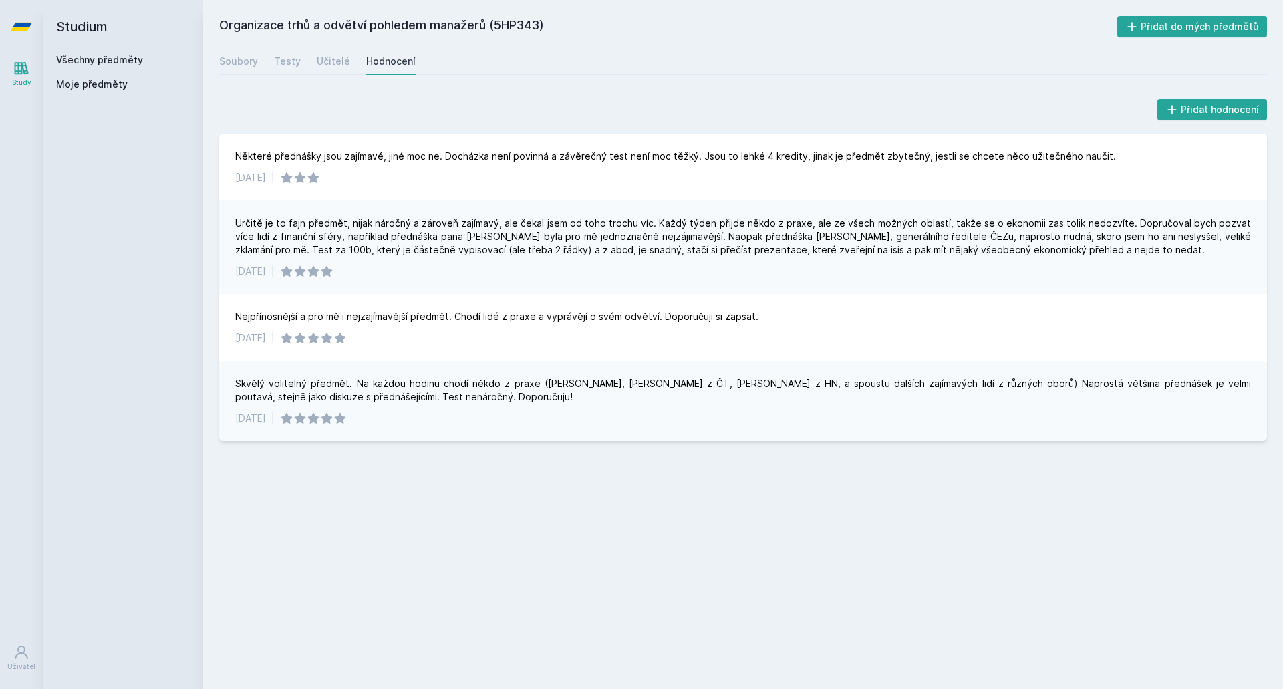
click at [566, 416] on div "[DATE] |" at bounding box center [743, 418] width 1016 height 13
click at [604, 286] on div "Určitě je to fajn předmět, nijak náročný a zároveň zajímavý, ale čekal jsem od …" at bounding box center [743, 248] width 1048 height 94
click at [136, 59] on link "Všechny předměty" at bounding box center [99, 59] width 87 height 11
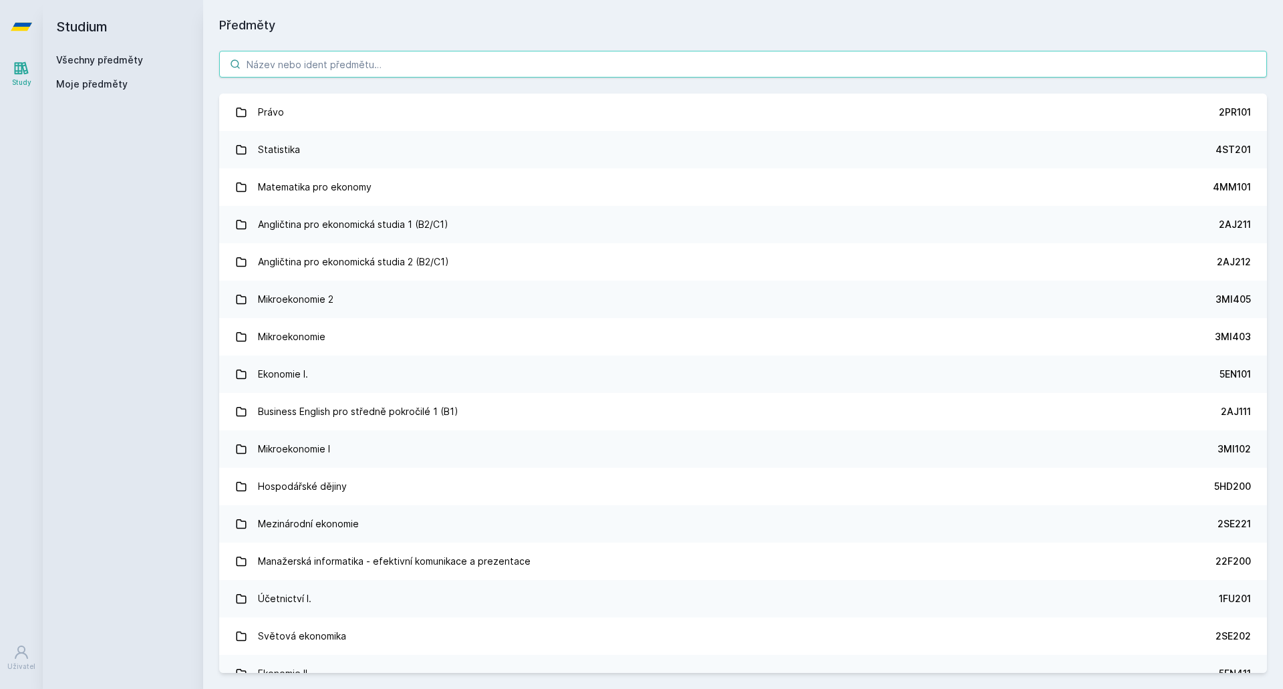
click at [433, 67] on input "search" at bounding box center [743, 64] width 1048 height 27
paste input "5PR425"
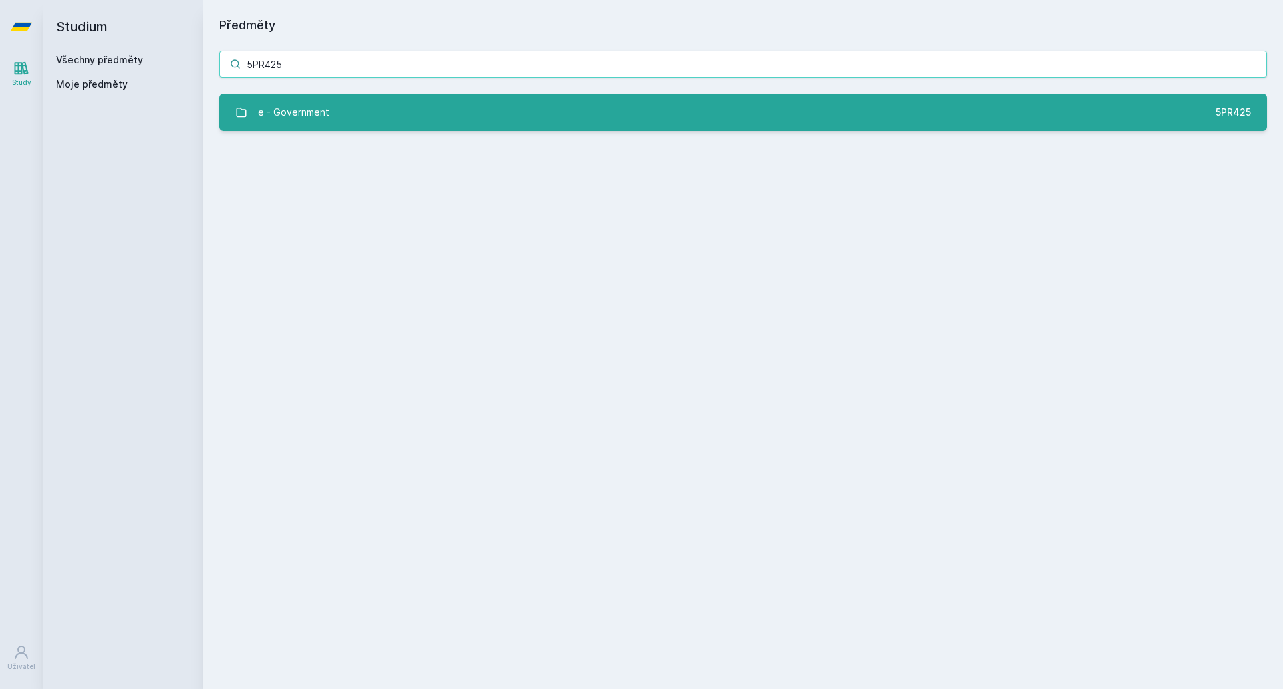
type input "5PR425"
click at [427, 100] on link "e - Government 5PR425" at bounding box center [743, 112] width 1048 height 37
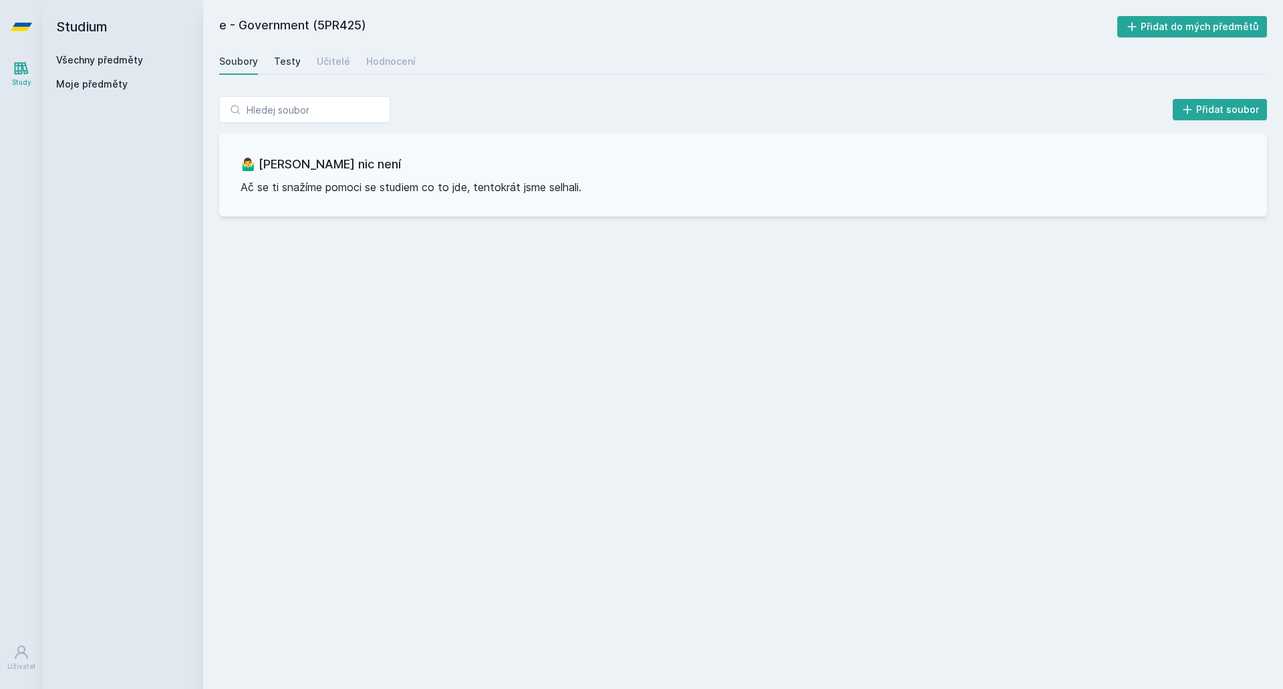
click at [276, 57] on div "Testy" at bounding box center [287, 61] width 27 height 13
click at [334, 64] on div "Učitelé" at bounding box center [333, 61] width 33 height 13
click at [377, 55] on div "Hodnocení" at bounding box center [390, 61] width 49 height 13
